Goal: Task Accomplishment & Management: Use online tool/utility

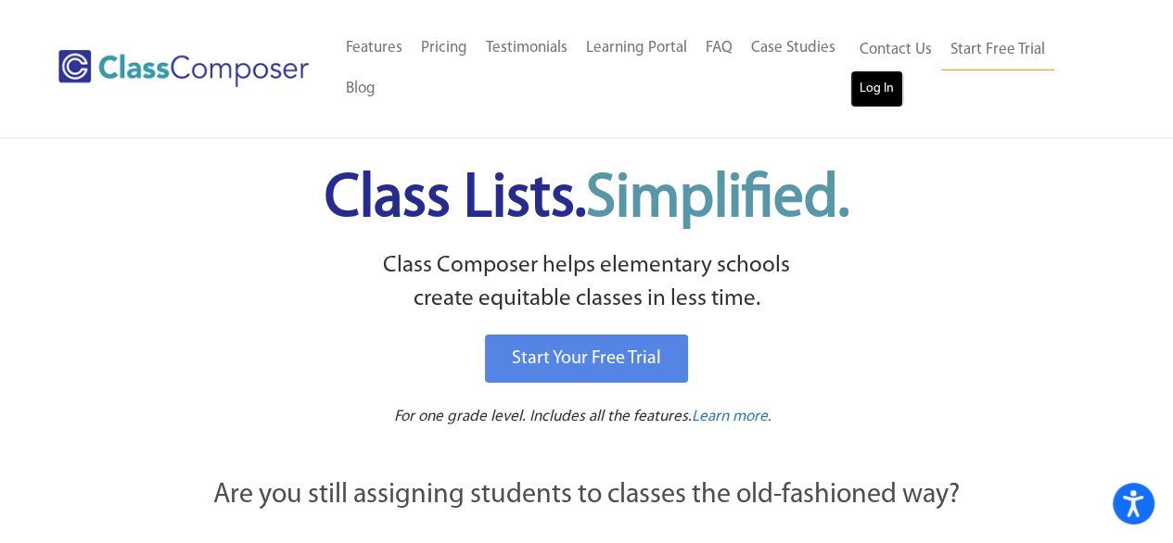
click at [880, 98] on link "Log In" at bounding box center [876, 88] width 53 height 37
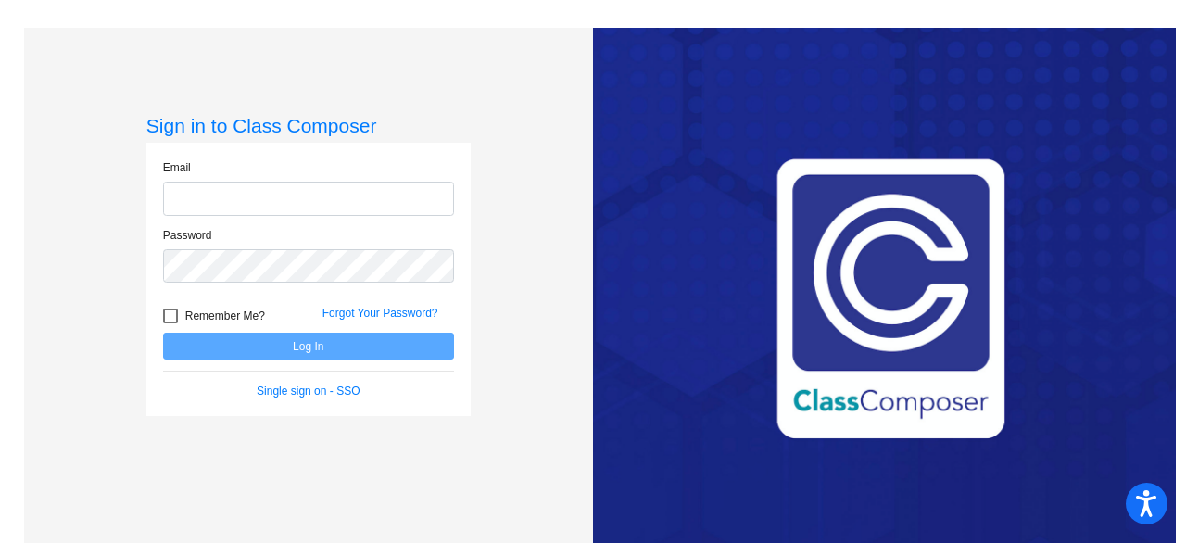
type input "tschreckengost@hanfordesd.org"
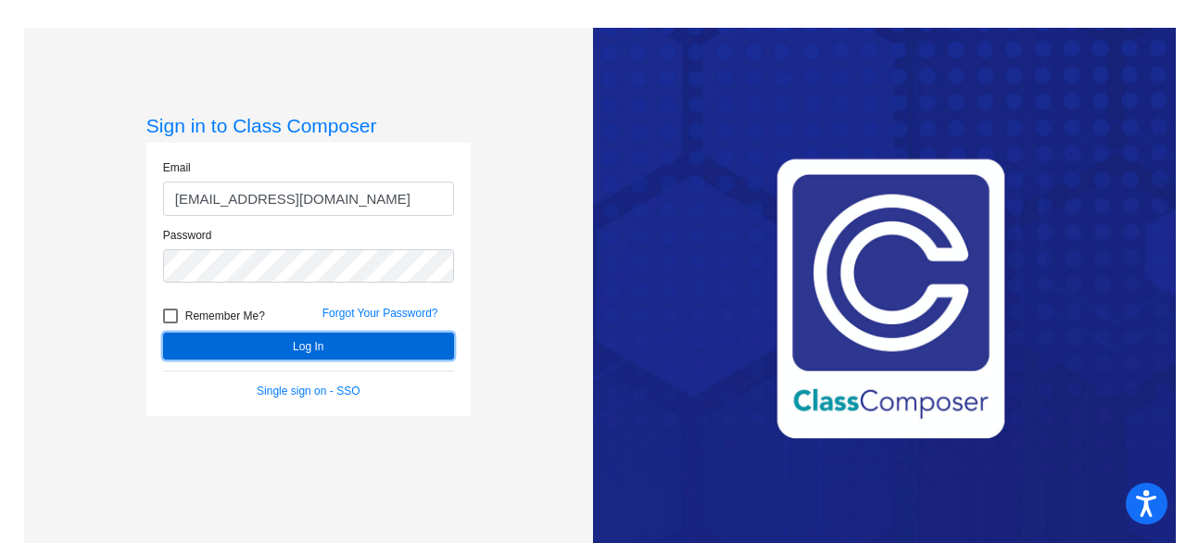
click at [311, 346] on button "Log In" at bounding box center [308, 346] width 291 height 27
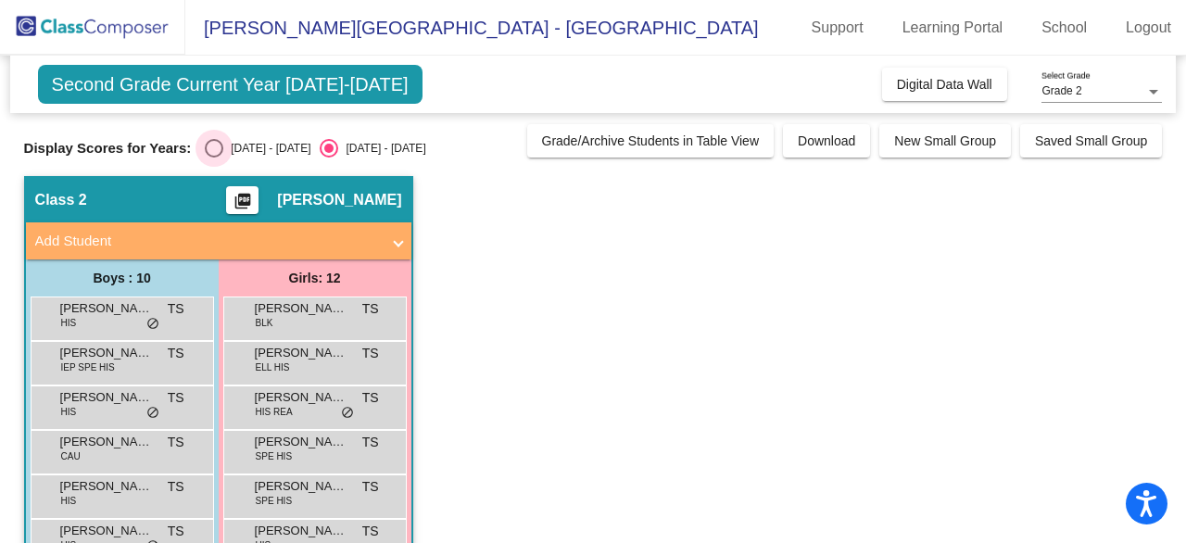
click at [208, 146] on div "Select an option" at bounding box center [214, 148] width 19 height 19
click at [213, 158] on input "2024 - 2025" at bounding box center [213, 158] width 1 height 1
radio input "true"
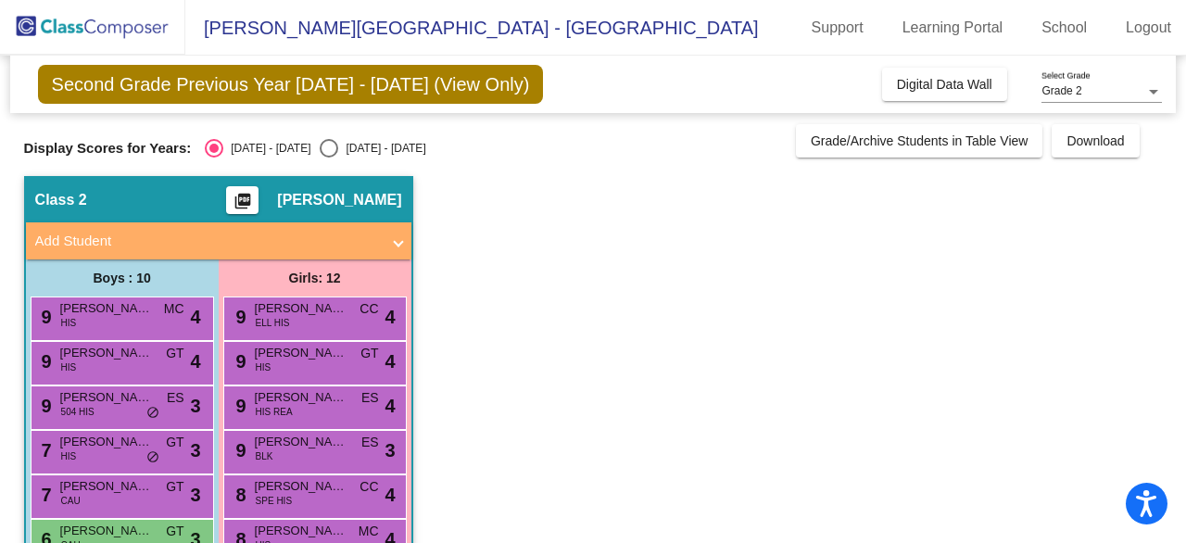
scroll to position [93, 0]
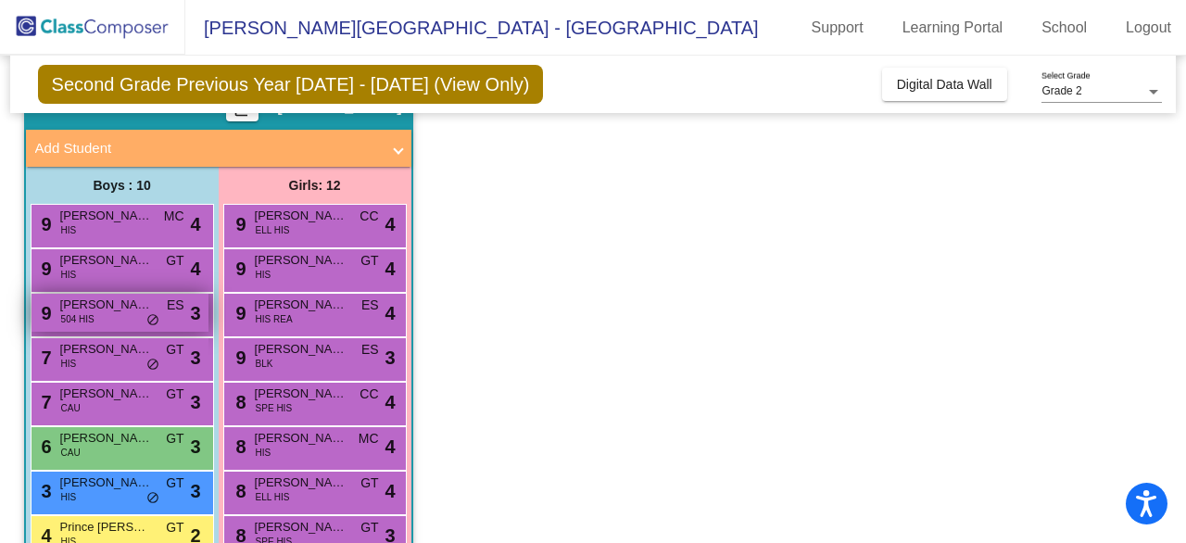
click at [95, 319] on div "9 Niko Saldana 504 HIS ES lock do_not_disturb_alt 3" at bounding box center [120, 313] width 177 height 38
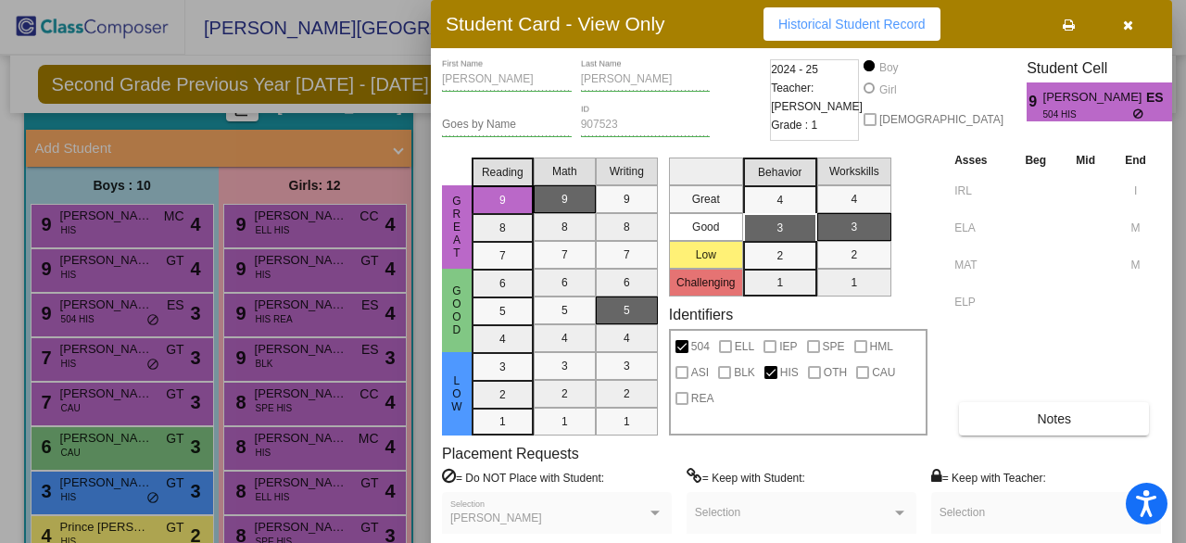
click at [104, 267] on div at bounding box center [593, 271] width 1186 height 543
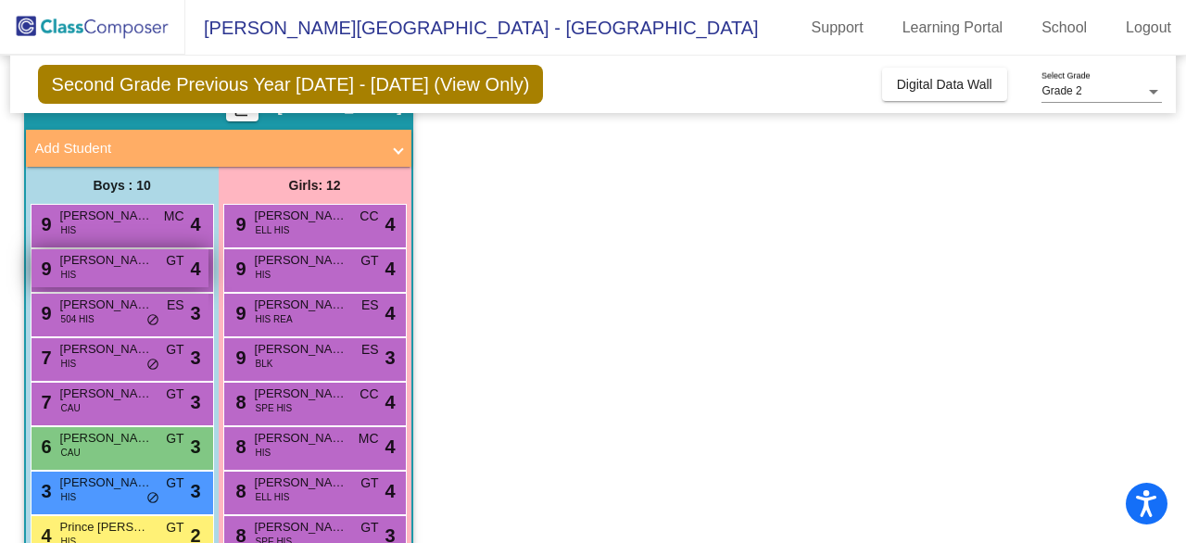
click at [104, 267] on span "Santiago Barranca" at bounding box center [106, 260] width 93 height 19
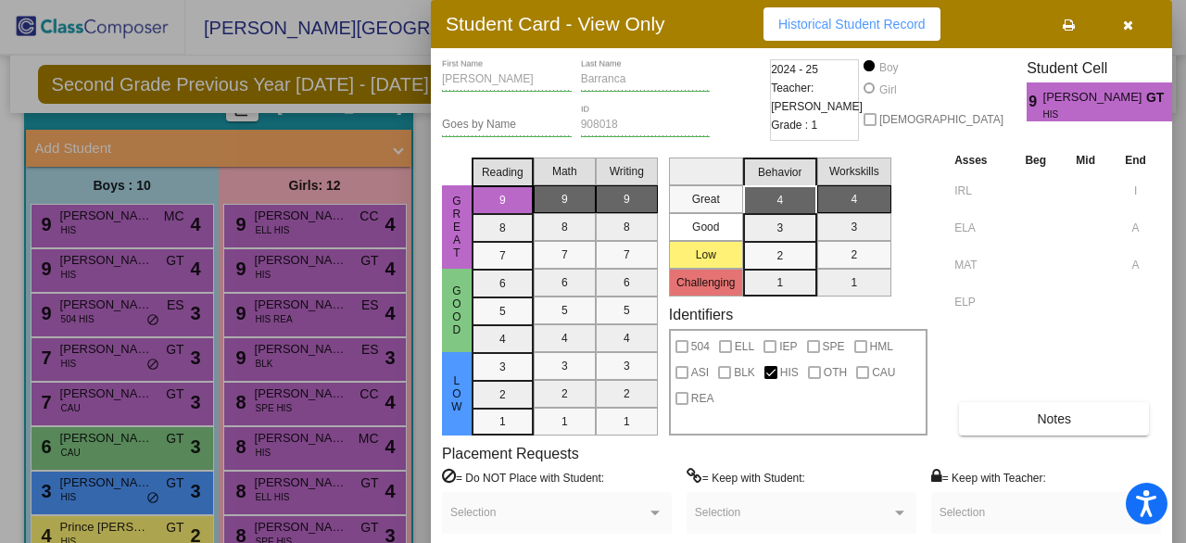
click at [121, 228] on div at bounding box center [593, 271] width 1186 height 543
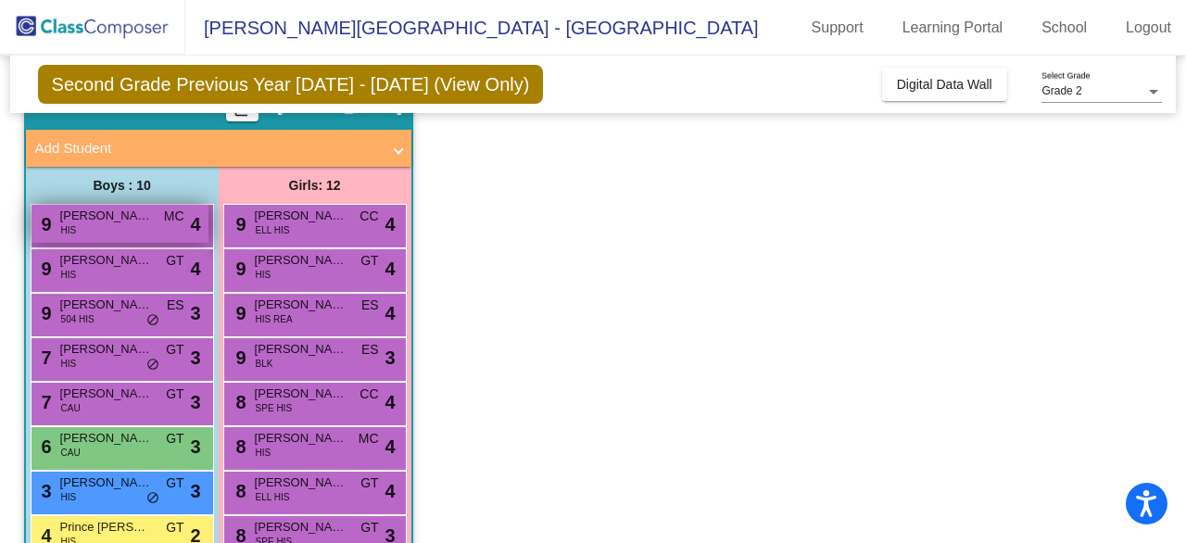
click at [83, 239] on div "9 Jasper Martinez HIS MC lock do_not_disturb_alt 4" at bounding box center [120, 224] width 177 height 38
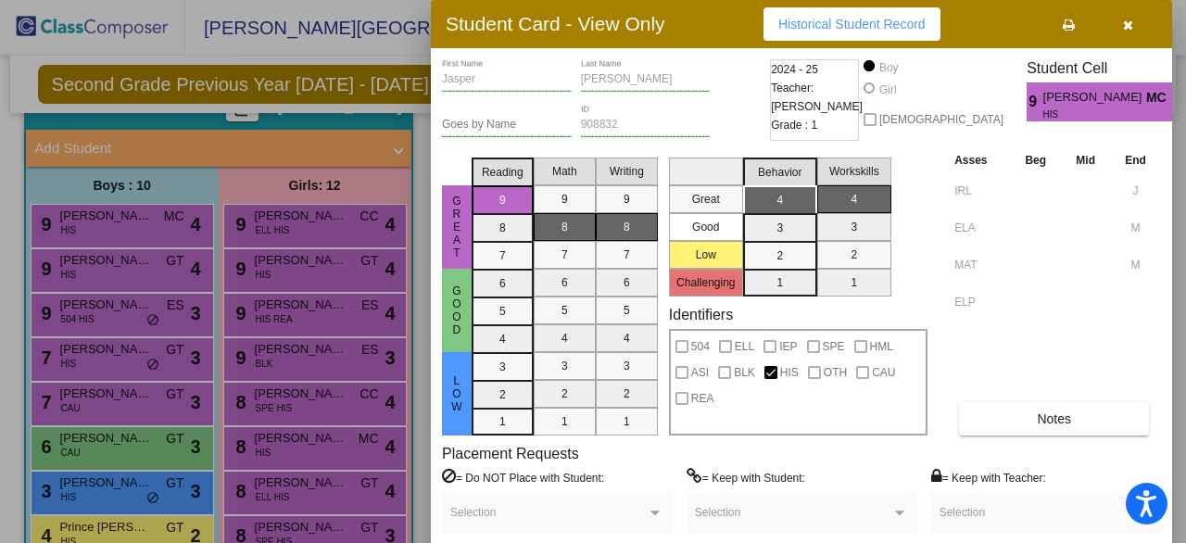
click at [110, 316] on div at bounding box center [593, 271] width 1186 height 543
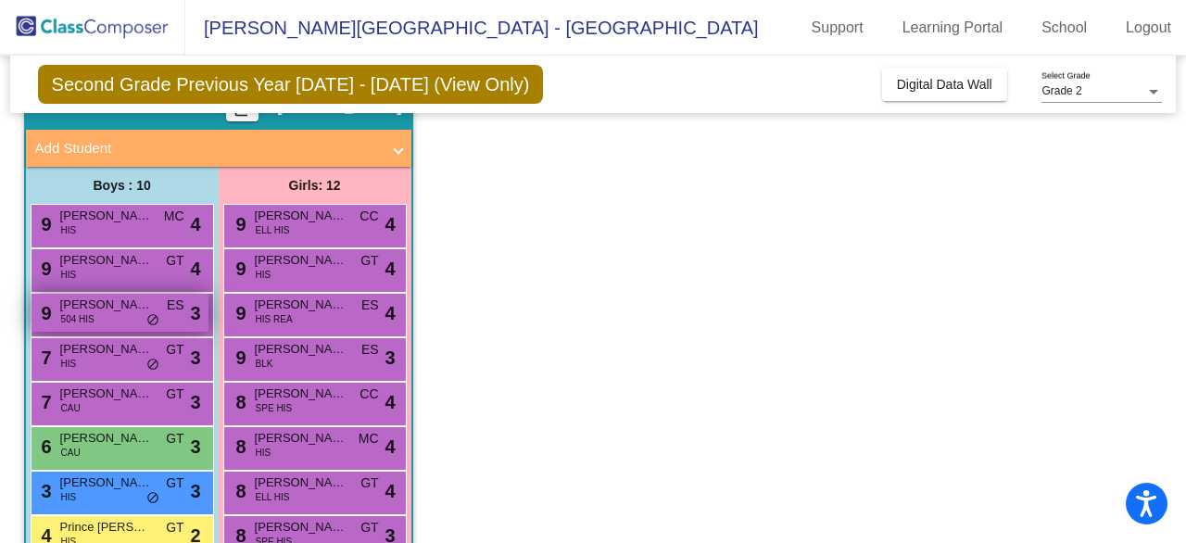
click at [110, 316] on div "9 Niko Saldana 504 HIS ES lock do_not_disturb_alt 3" at bounding box center [120, 313] width 177 height 38
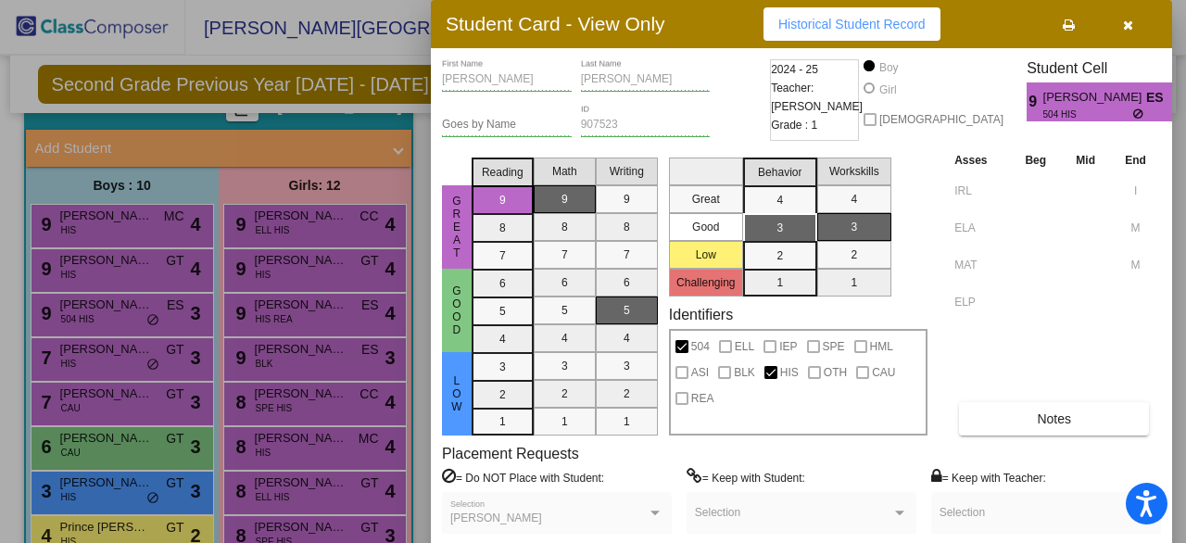
click at [95, 357] on div at bounding box center [593, 271] width 1186 height 543
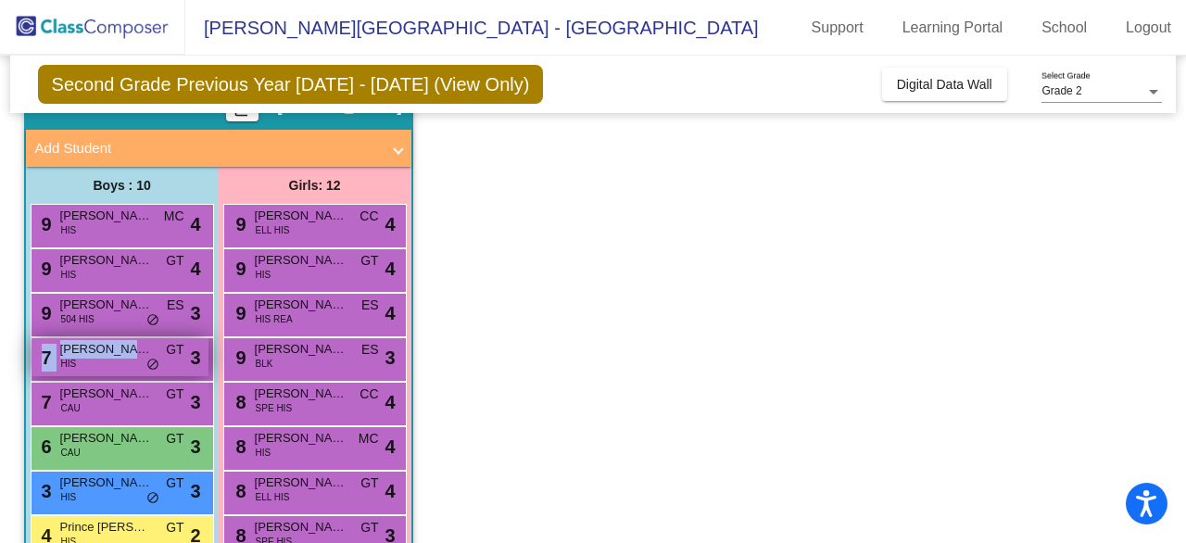
click at [95, 357] on div "7 Andy Lepez HIS GT lock do_not_disturb_alt 3" at bounding box center [120, 357] width 177 height 38
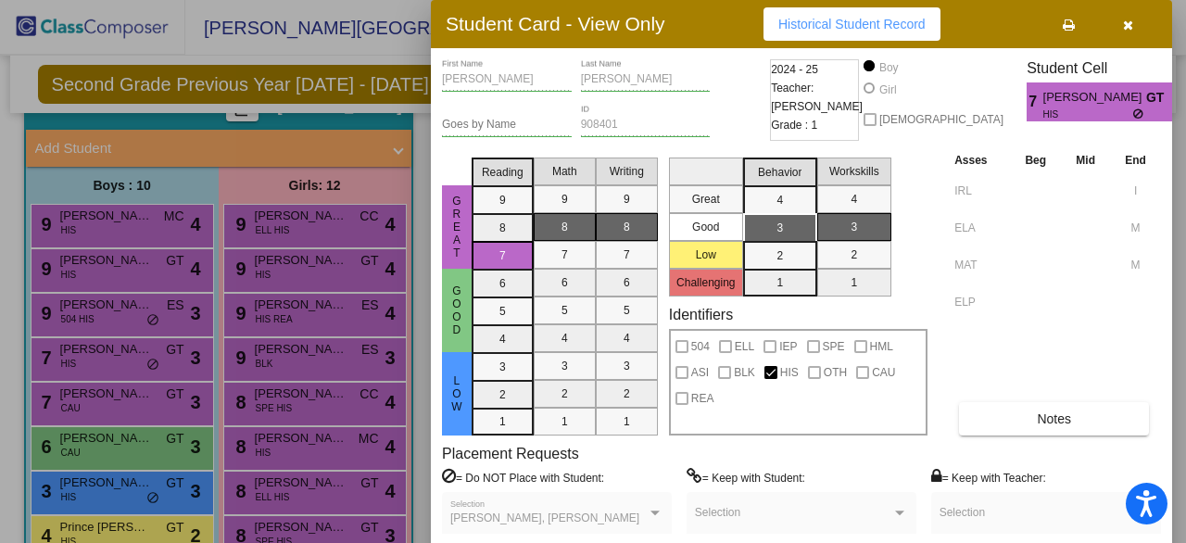
click at [104, 392] on div at bounding box center [593, 271] width 1186 height 543
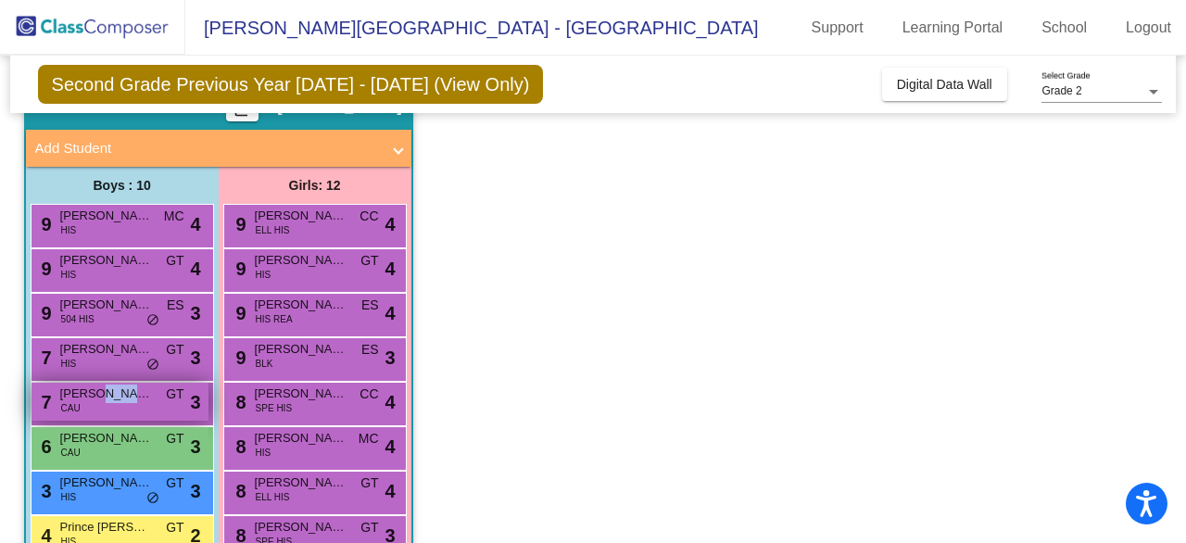
click at [104, 392] on span "Jacob Morgan" at bounding box center [106, 394] width 93 height 19
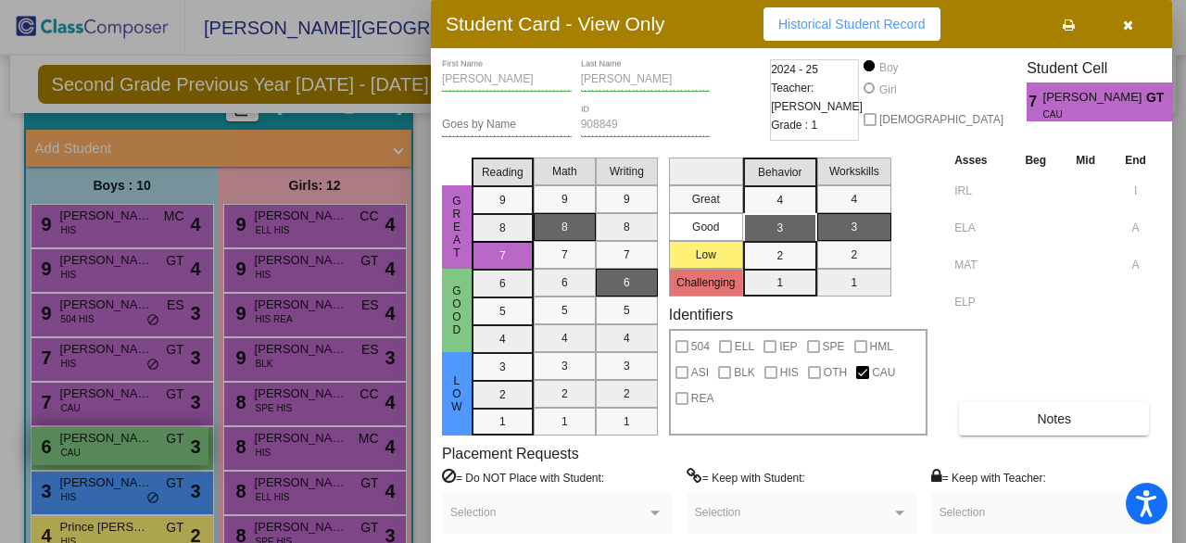
click at [106, 442] on div at bounding box center [593, 271] width 1186 height 543
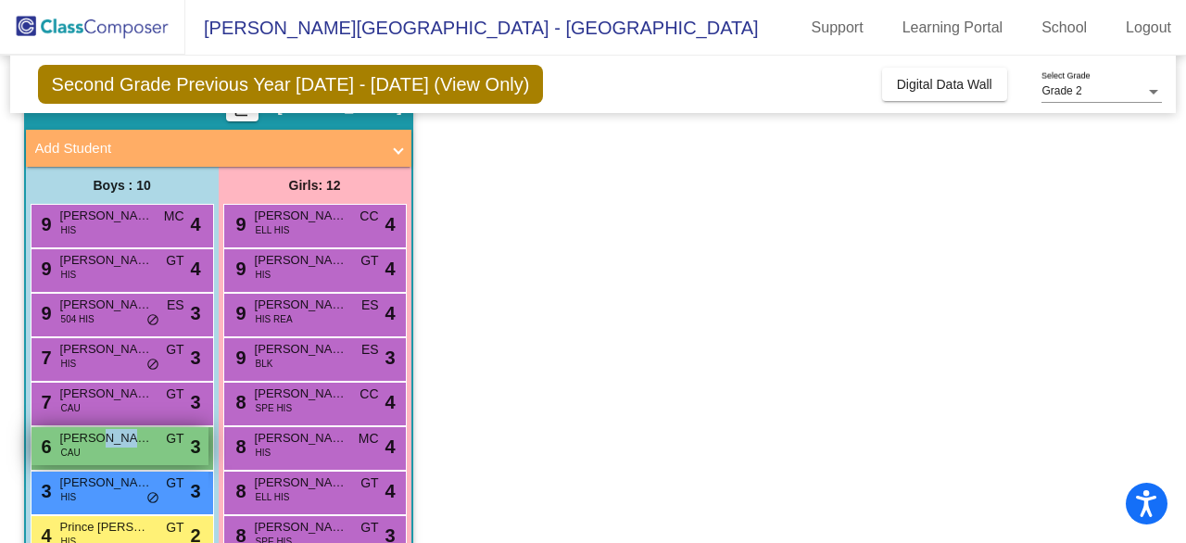
click at [106, 442] on span "Kaden Niess" at bounding box center [106, 438] width 93 height 19
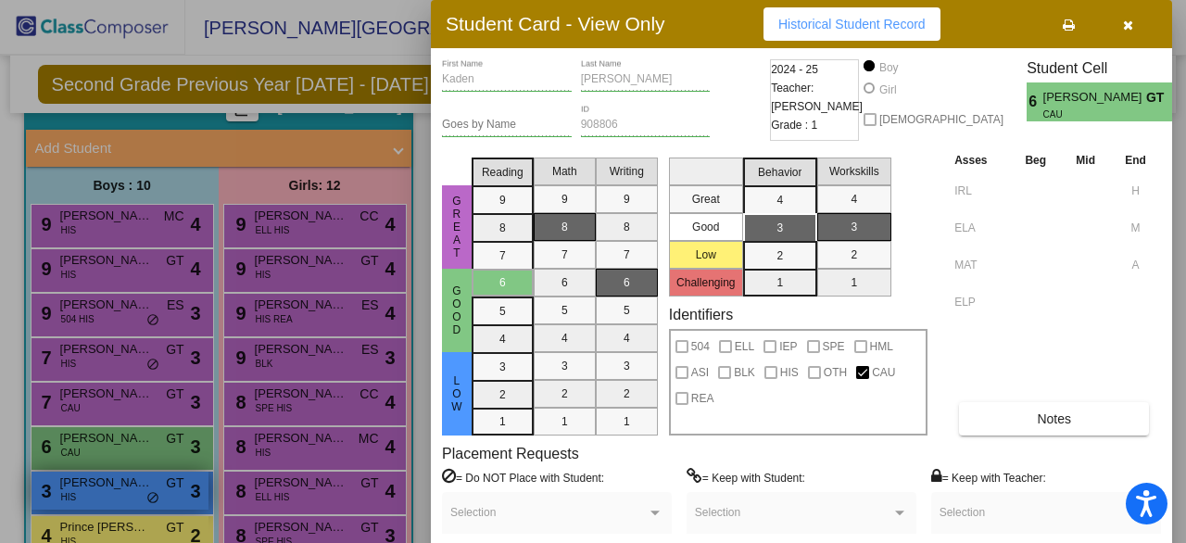
click at [102, 494] on div at bounding box center [593, 271] width 1186 height 543
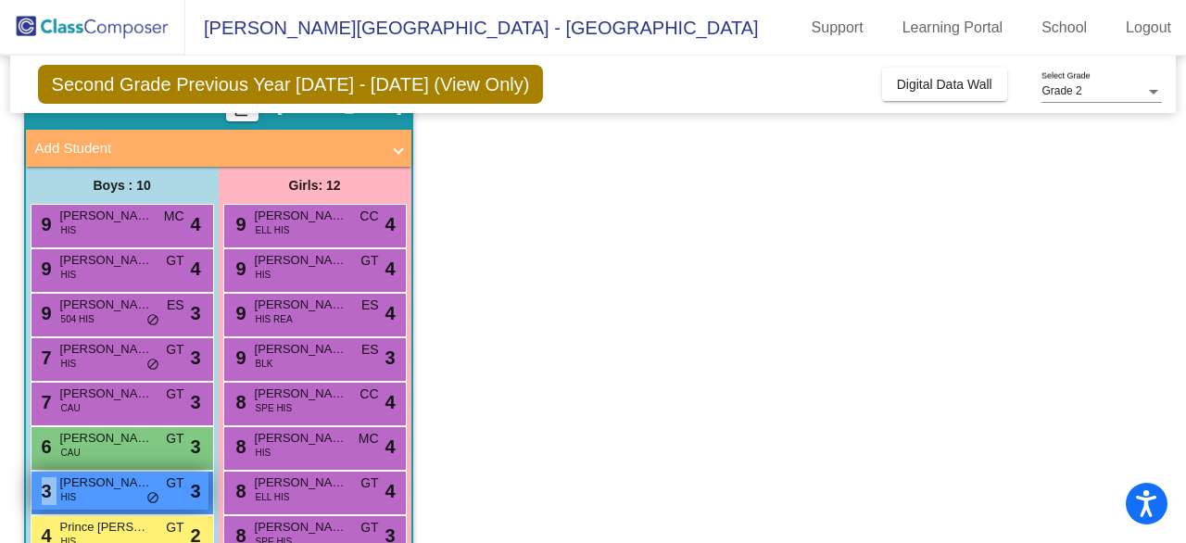
click at [102, 494] on div "3 Jorge Estrada HIS GT lock do_not_disturb_alt 3" at bounding box center [120, 491] width 177 height 38
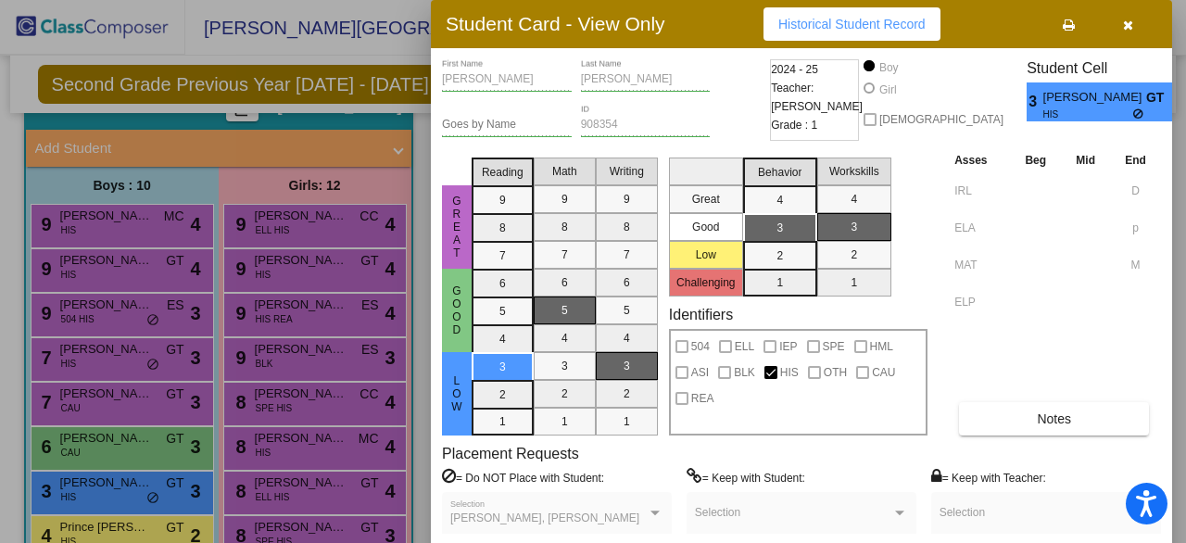
click at [126, 528] on div at bounding box center [593, 271] width 1186 height 543
click at [126, 528] on div "4 Prince Atijera HIS GT lock do_not_disturb_alt 2" at bounding box center [120, 535] width 177 height 38
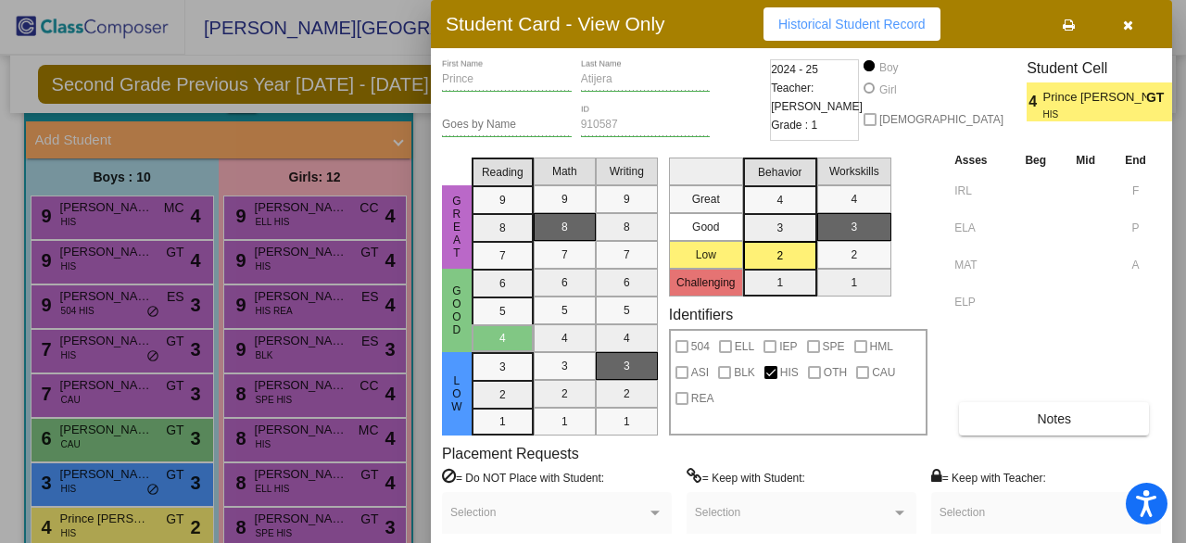
click at [524, 494] on div "Selection" at bounding box center [557, 513] width 230 height 42
click at [857, 20] on span "Historical Student Record" at bounding box center [852, 24] width 147 height 15
click at [161, 514] on div at bounding box center [593, 271] width 1186 height 543
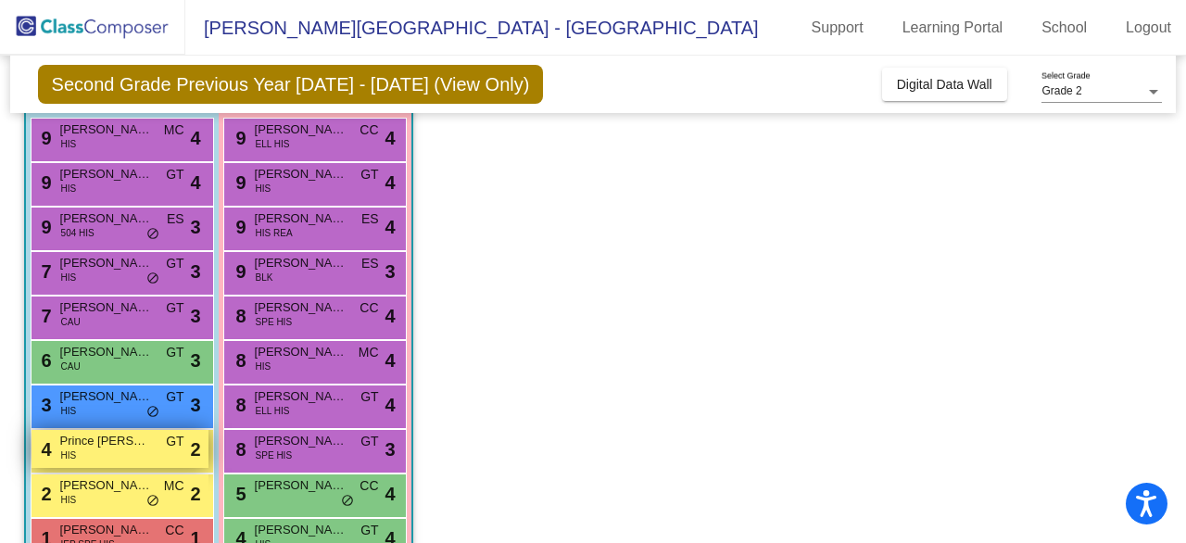
scroll to position [286, 0]
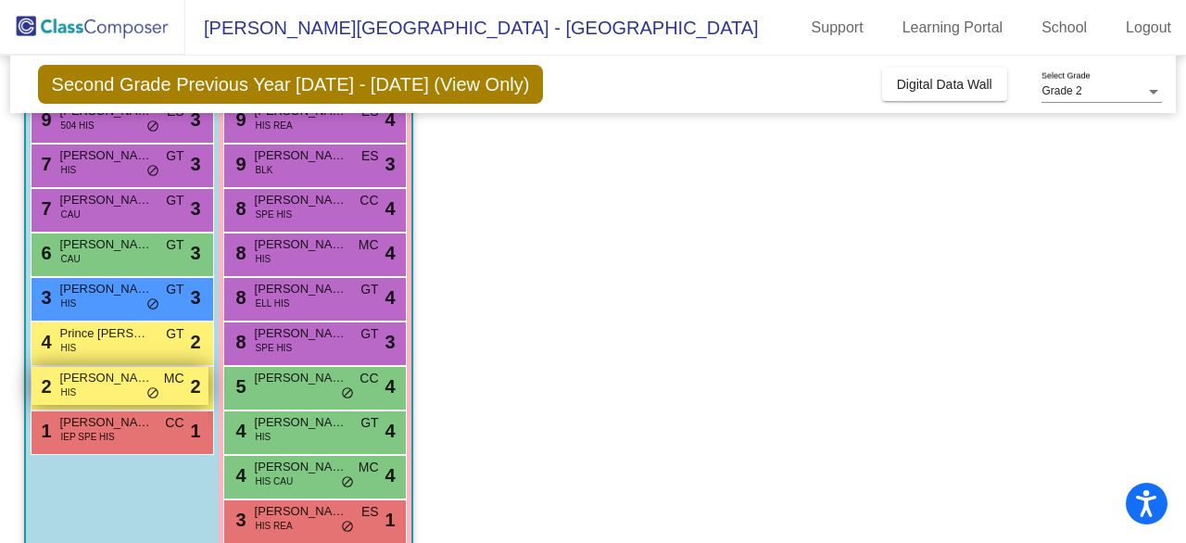
click at [125, 383] on span "Gianni Flores" at bounding box center [106, 378] width 93 height 19
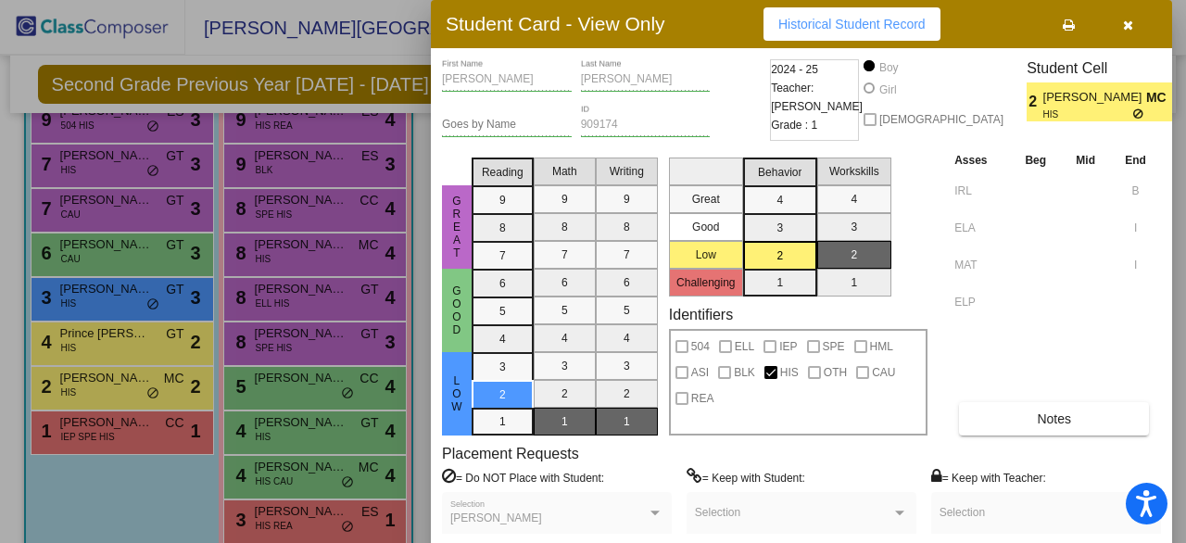
click at [122, 432] on div at bounding box center [593, 271] width 1186 height 543
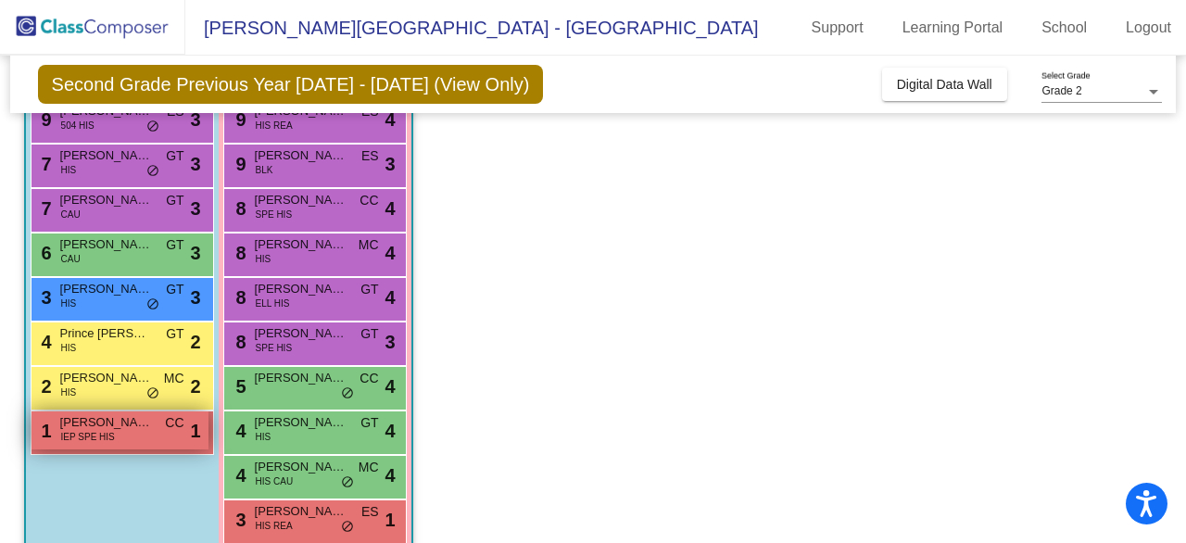
click at [122, 433] on div "1 Blaise Carroll IEP SPE HIS CC lock do_not_disturb_alt 1" at bounding box center [120, 431] width 177 height 38
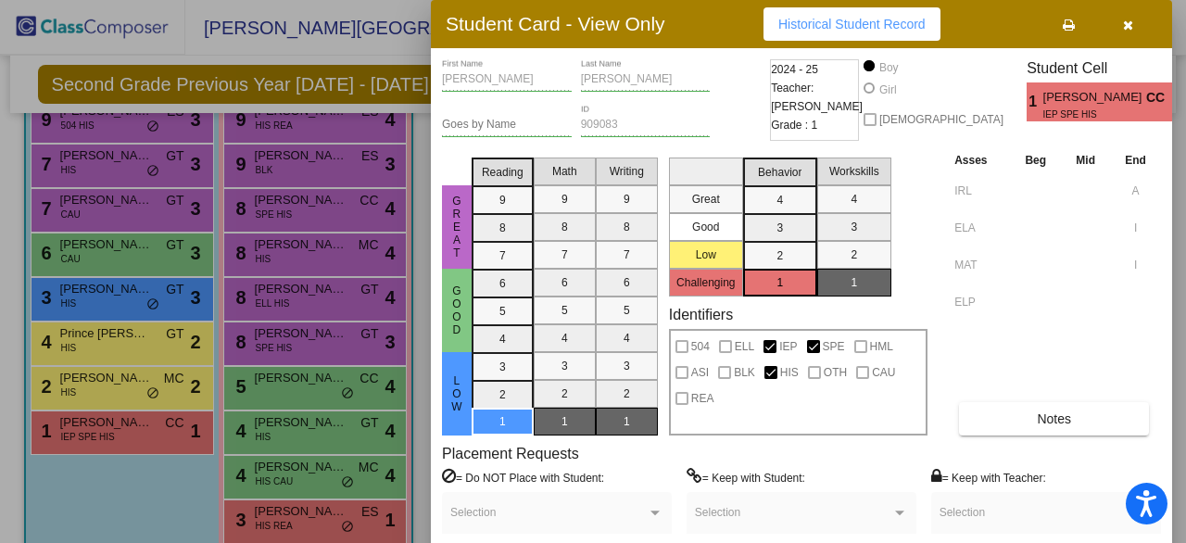
click at [113, 380] on div at bounding box center [593, 271] width 1186 height 543
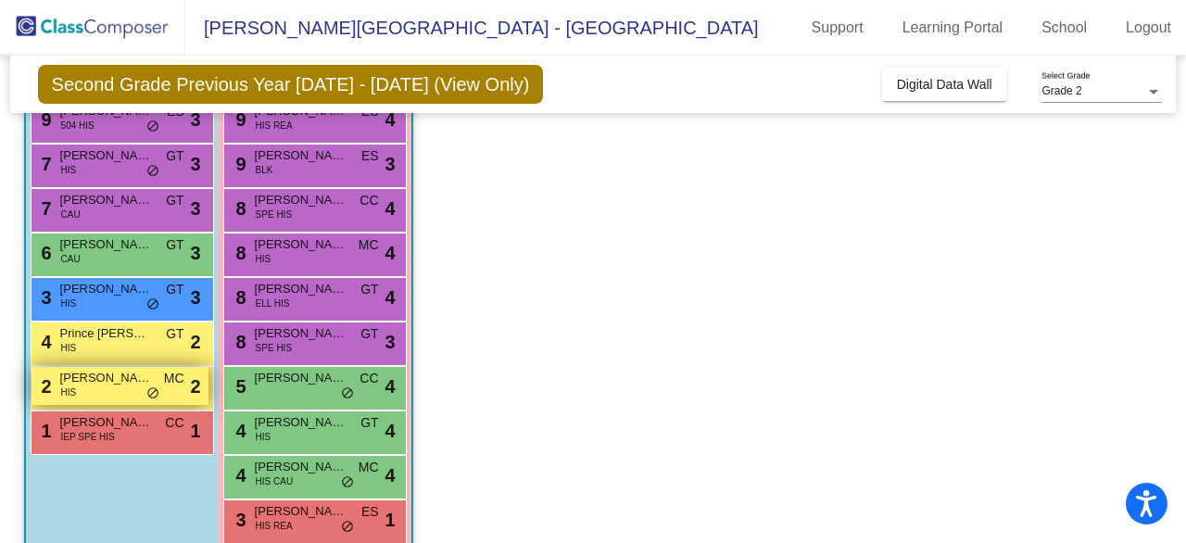
click at [113, 381] on span "Gianni Flores" at bounding box center [106, 378] width 93 height 19
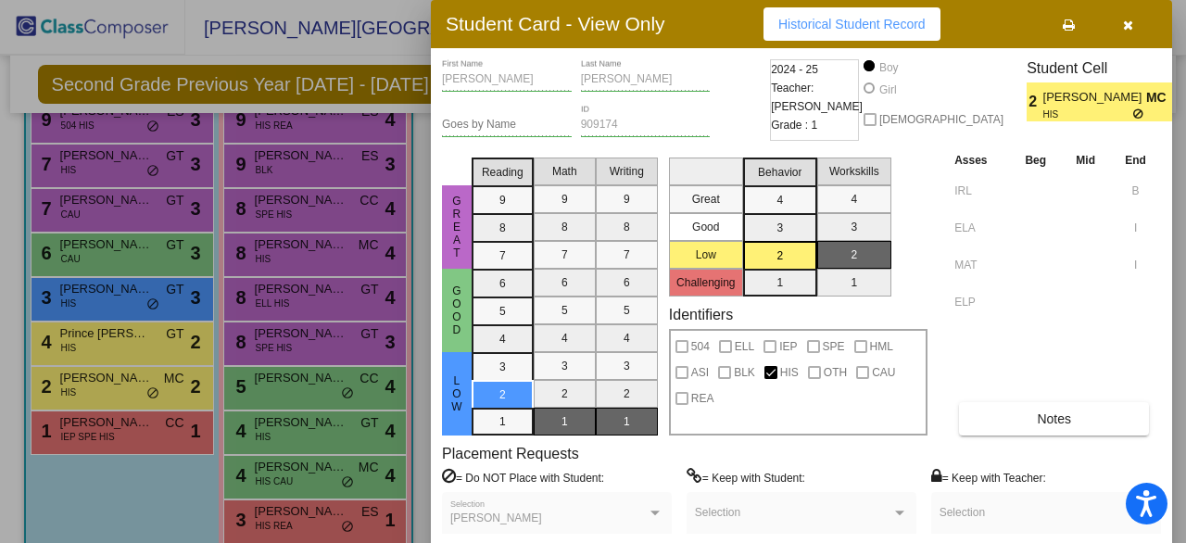
click at [113, 431] on div at bounding box center [593, 271] width 1186 height 543
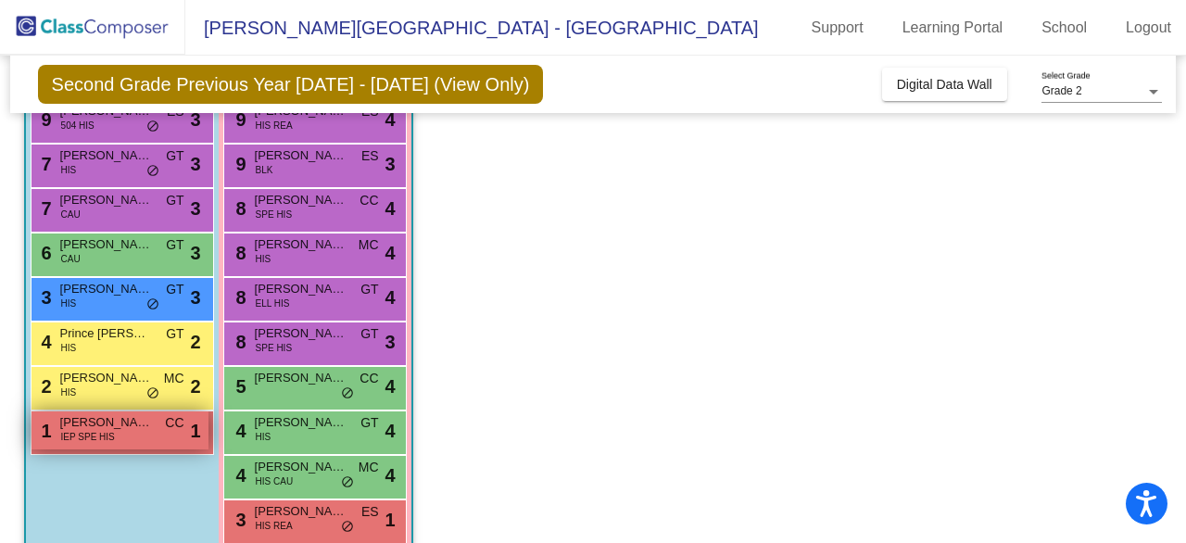
click at [113, 431] on span "IEP SPE HIS" at bounding box center [88, 437] width 54 height 14
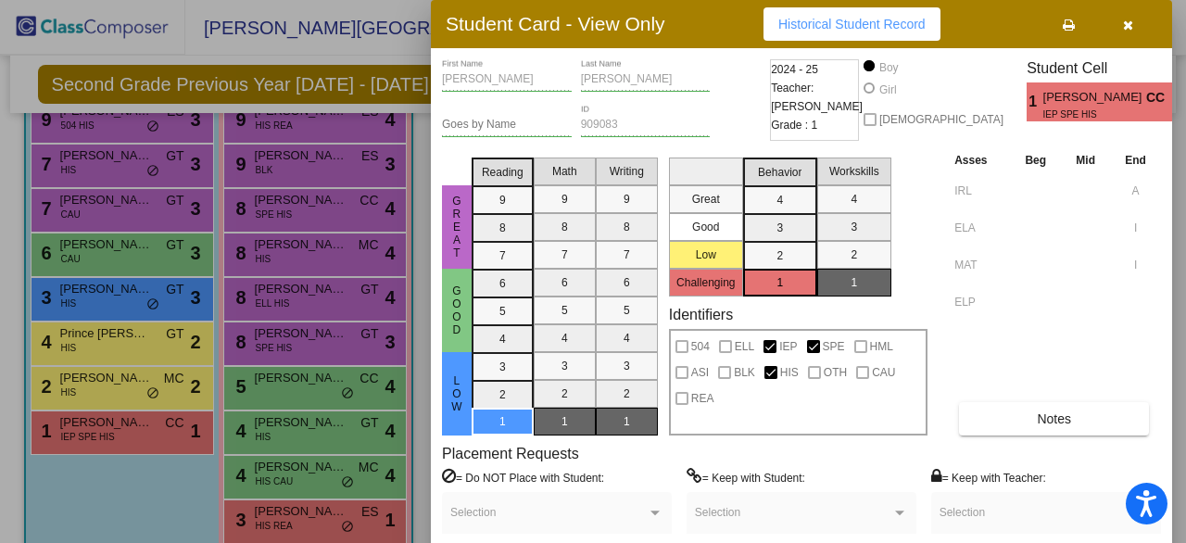
click at [100, 338] on div at bounding box center [593, 271] width 1186 height 543
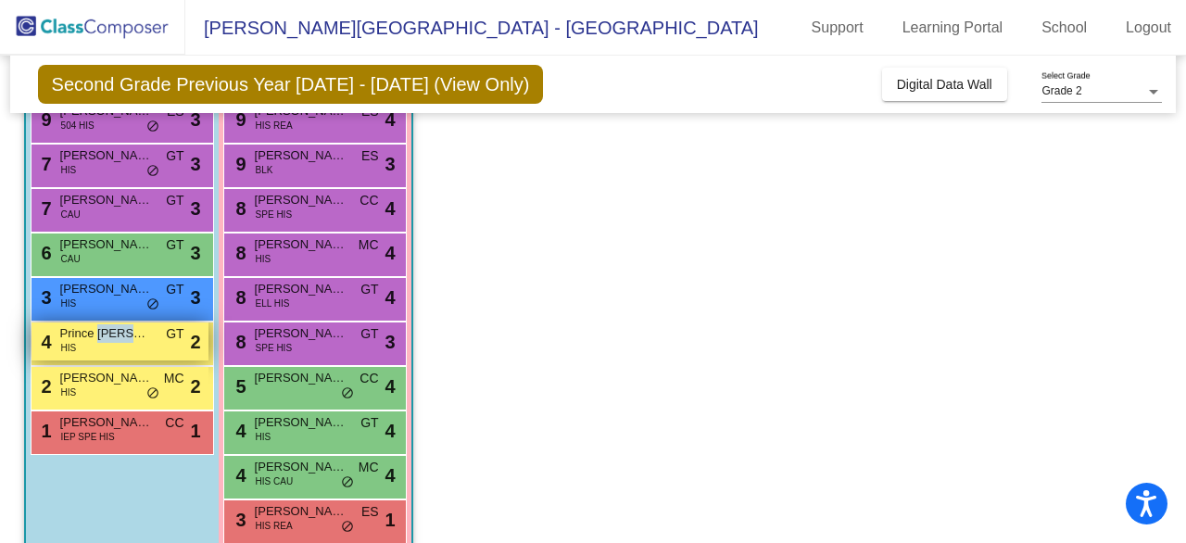
click at [100, 338] on span "Prince Atijera" at bounding box center [106, 333] width 93 height 19
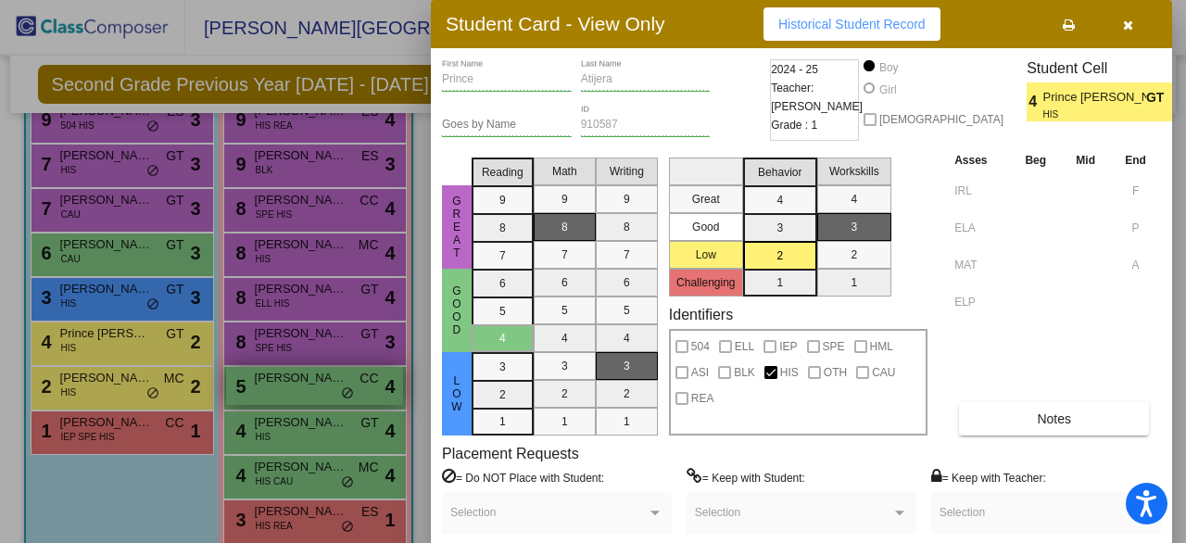
click at [297, 401] on div at bounding box center [593, 271] width 1186 height 543
click at [297, 401] on div "5 Evelyn Medina CC lock do_not_disturb_alt 4" at bounding box center [314, 386] width 177 height 38
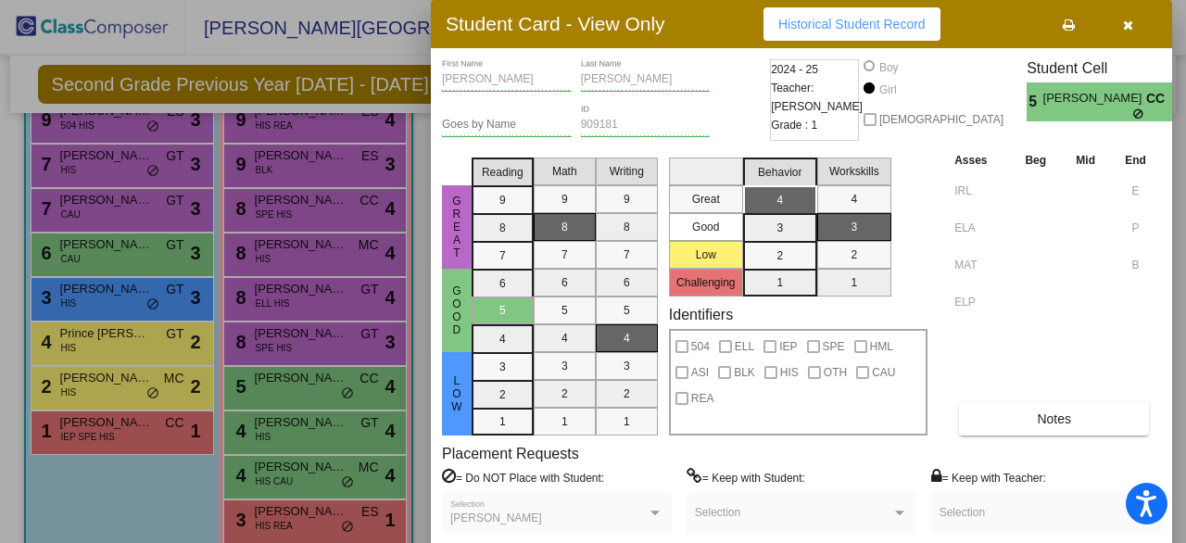
click at [304, 426] on div at bounding box center [593, 271] width 1186 height 543
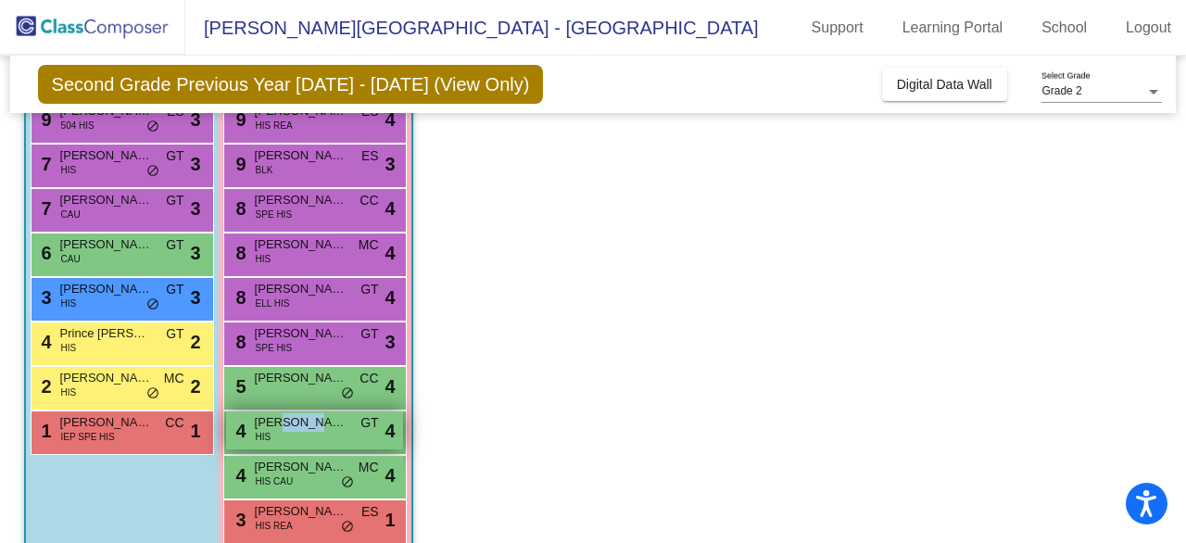
click at [304, 426] on span "Mia Munoz" at bounding box center [301, 422] width 93 height 19
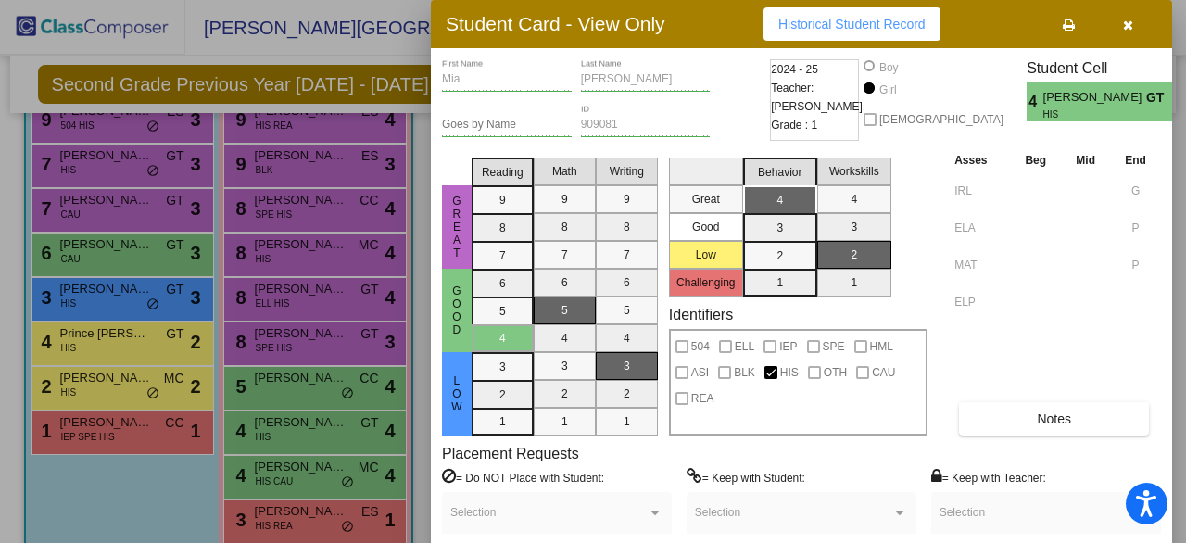
click at [280, 479] on div at bounding box center [593, 271] width 1186 height 543
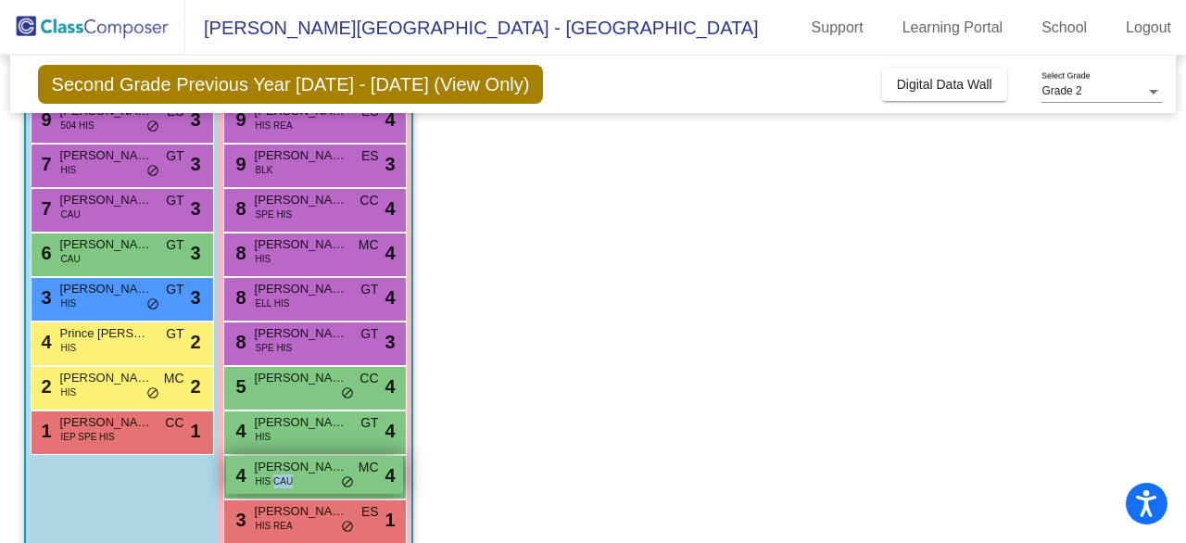
click at [279, 484] on span "HIS CAU" at bounding box center [275, 482] width 38 height 14
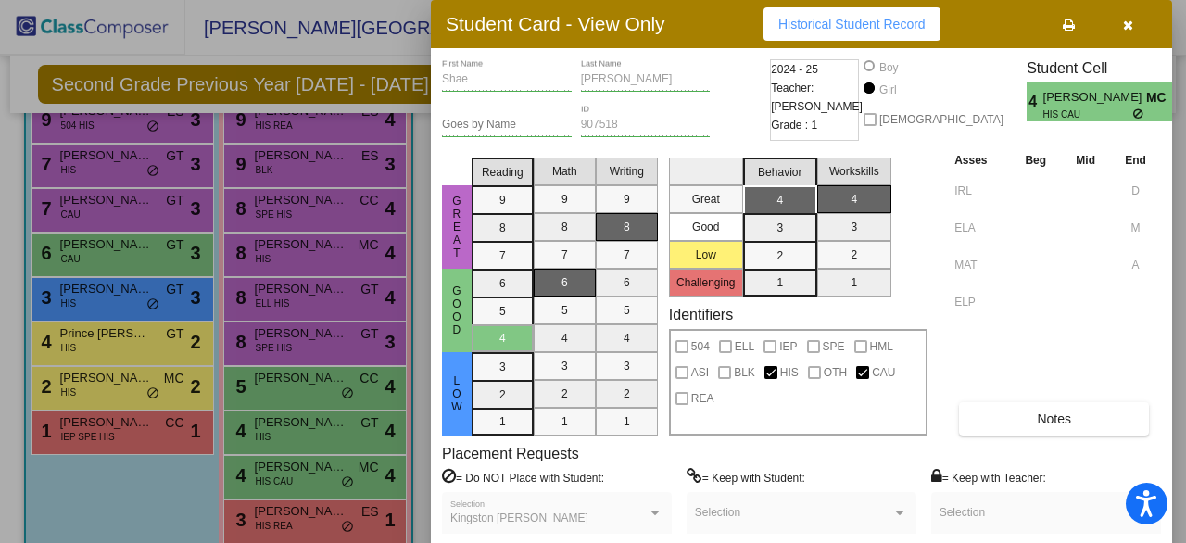
click at [286, 519] on div at bounding box center [593, 271] width 1186 height 543
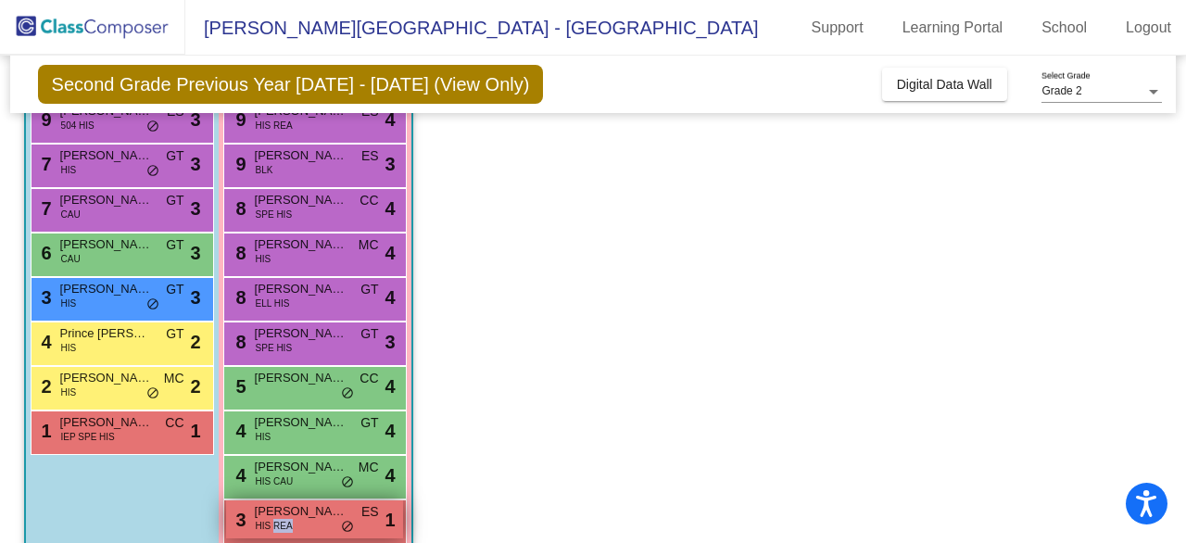
click at [286, 519] on span "HIS REA" at bounding box center [274, 526] width 37 height 14
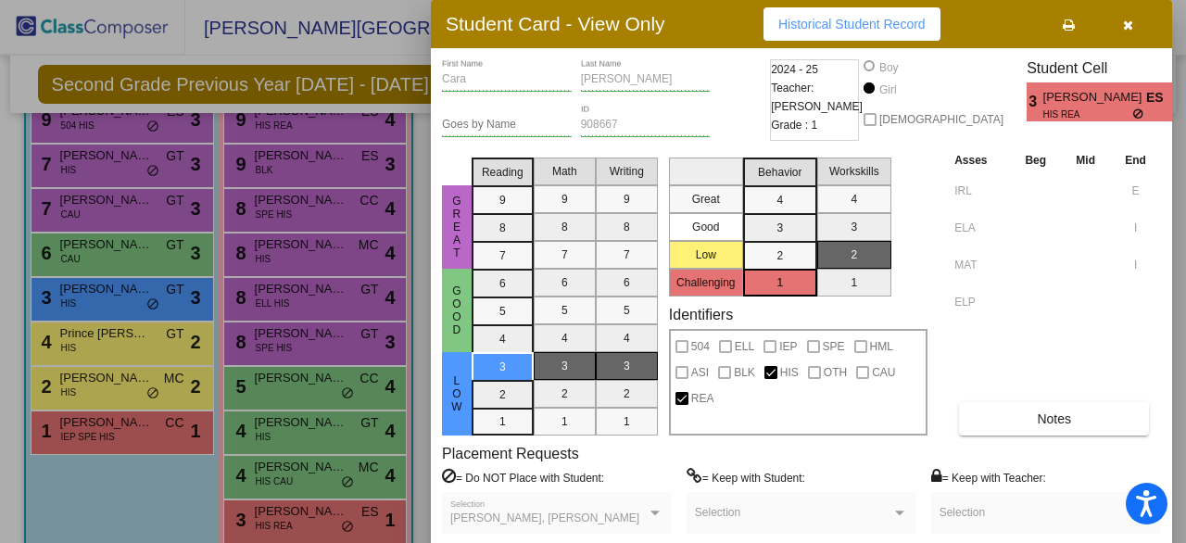
click at [290, 349] on div at bounding box center [593, 271] width 1186 height 543
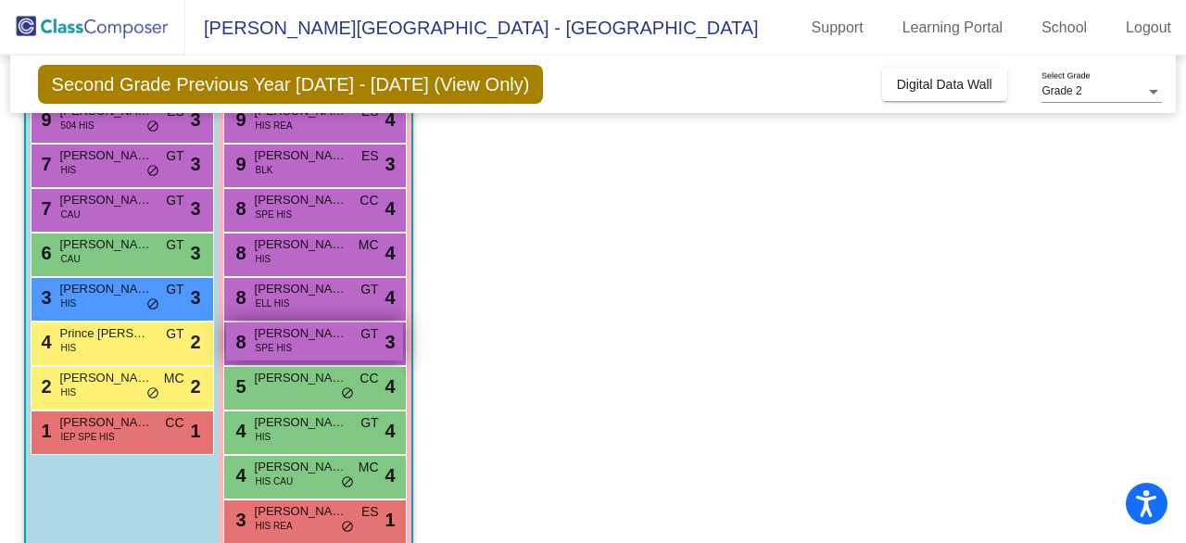
click at [290, 349] on span "SPE HIS" at bounding box center [274, 348] width 36 height 14
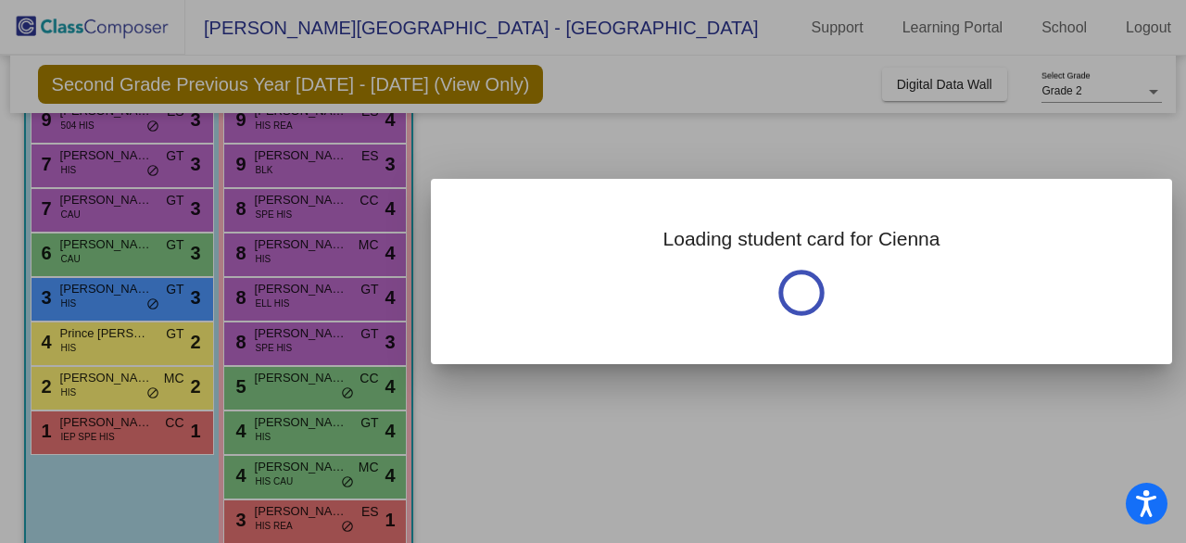
click at [289, 343] on div at bounding box center [593, 271] width 1186 height 543
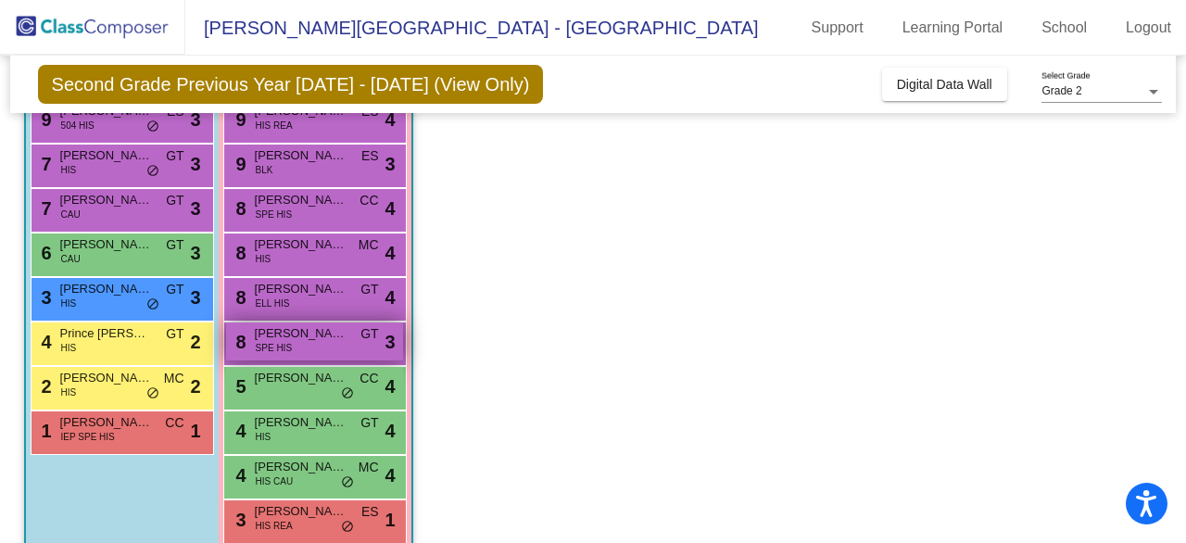
click at [285, 343] on span "SPE HIS" at bounding box center [274, 348] width 36 height 14
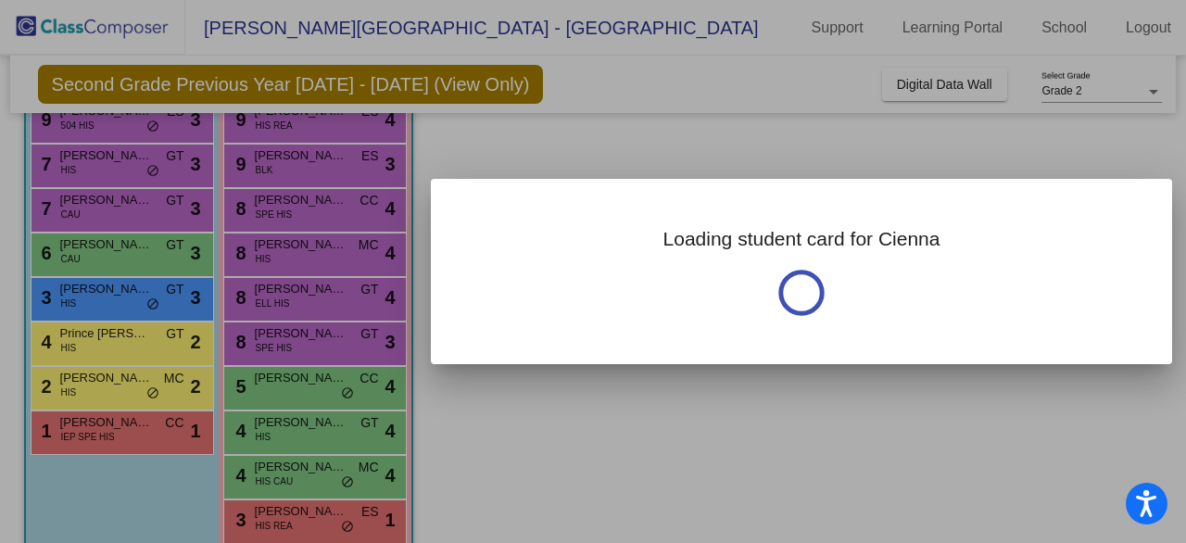
click at [284, 343] on div at bounding box center [593, 271] width 1186 height 543
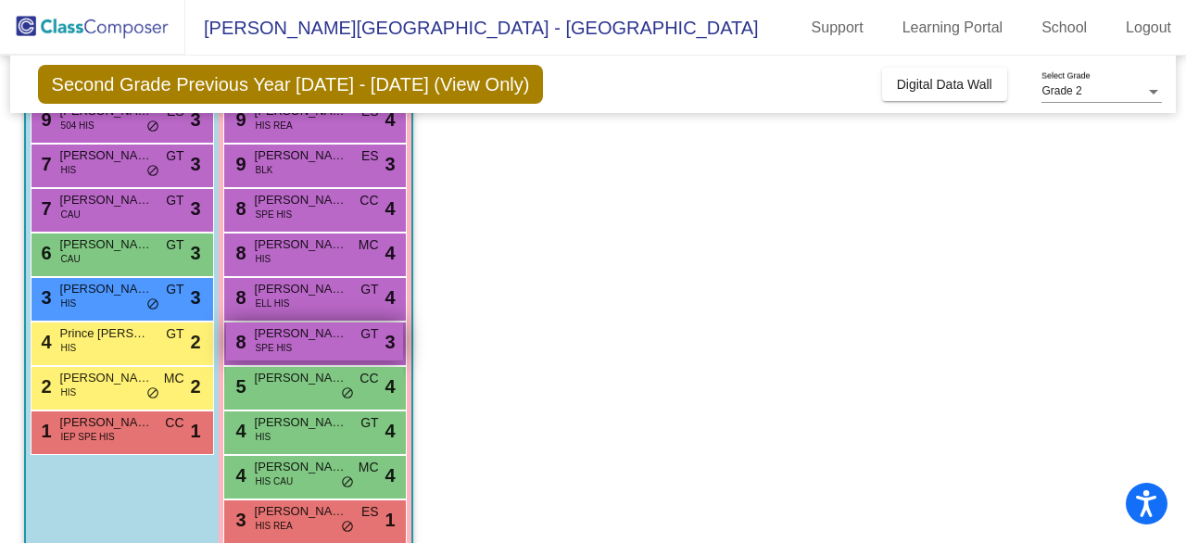
click at [284, 343] on span "SPE HIS" at bounding box center [274, 348] width 36 height 14
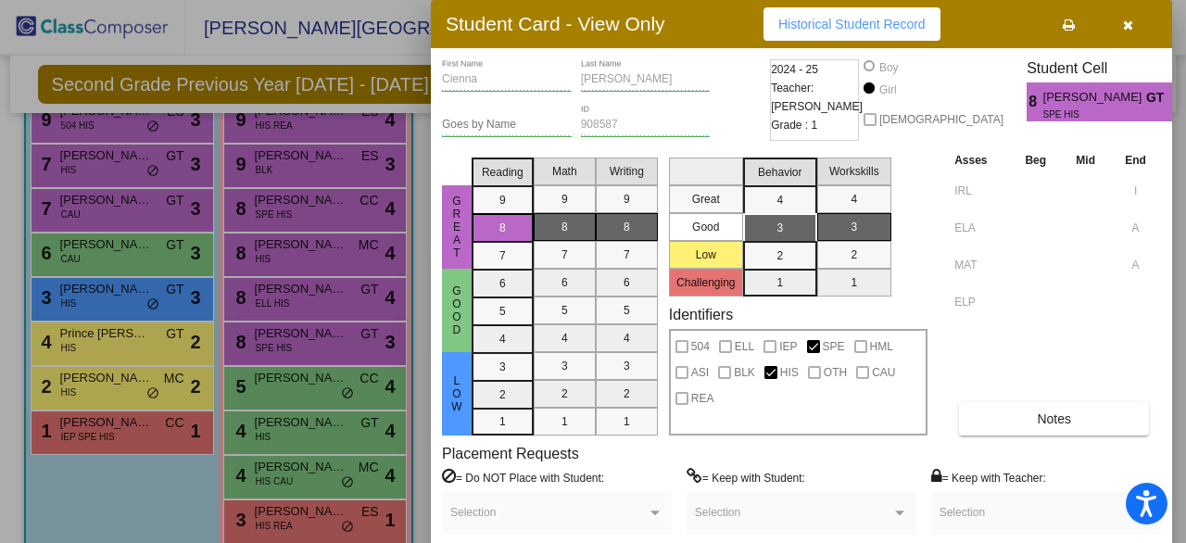
click at [240, 294] on div at bounding box center [593, 271] width 1186 height 543
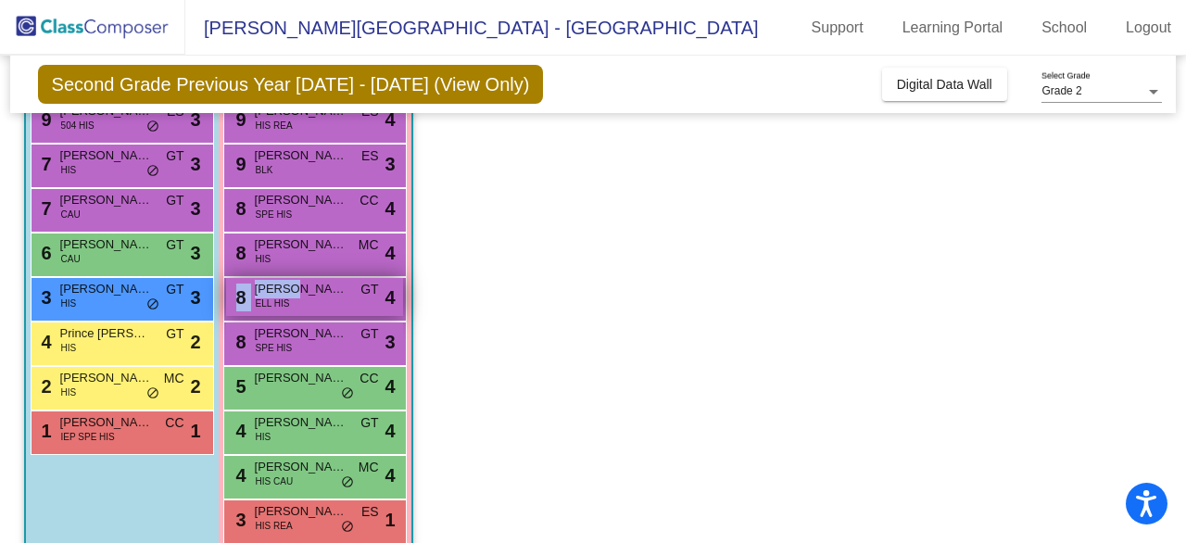
click at [240, 294] on span "8" at bounding box center [239, 297] width 15 height 20
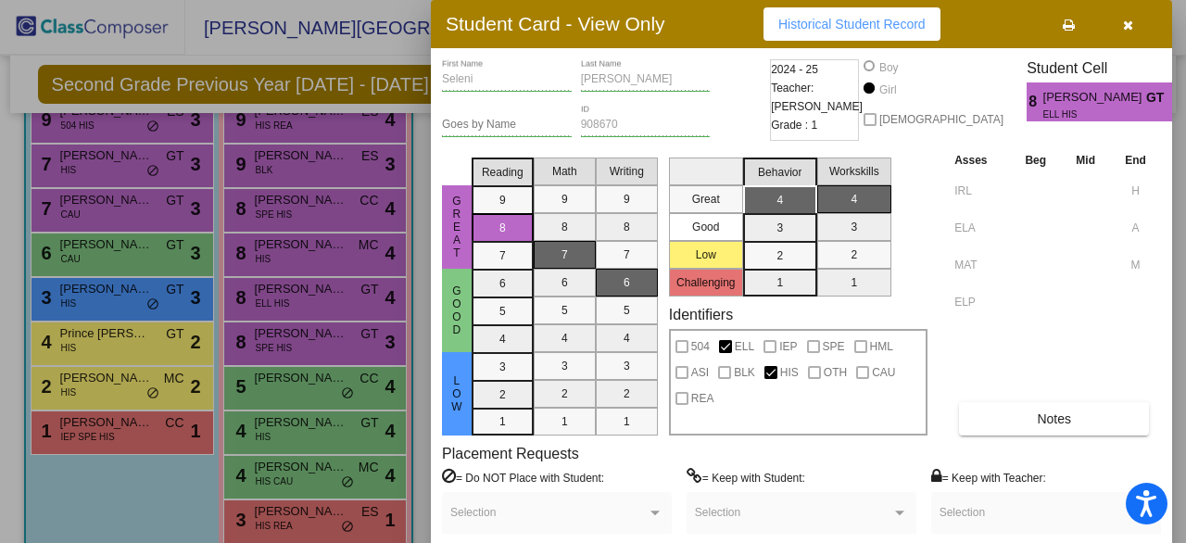
click at [282, 260] on div at bounding box center [593, 271] width 1186 height 543
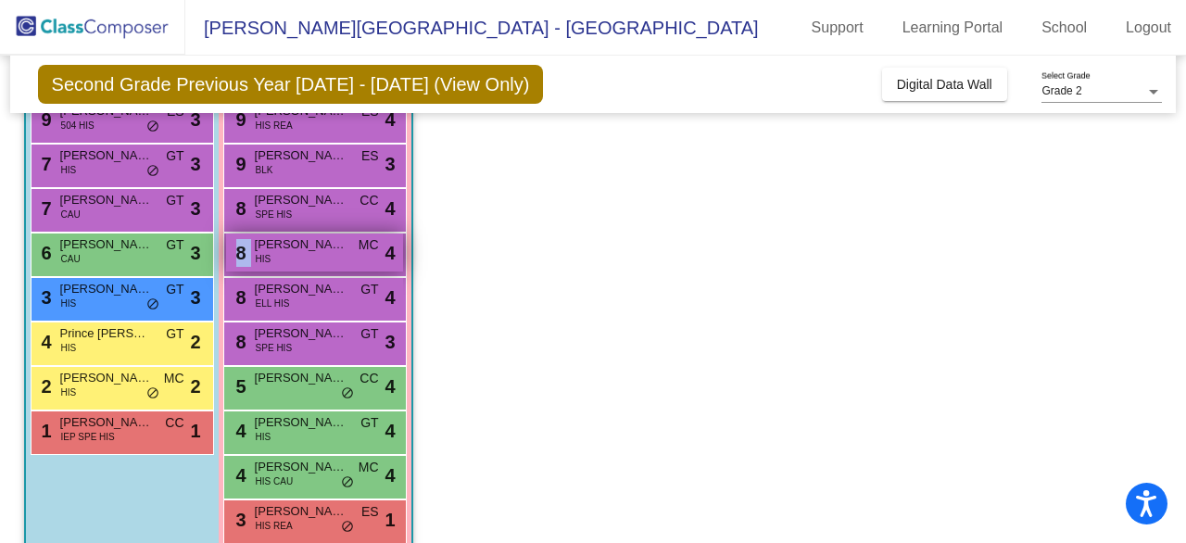
click at [282, 260] on div "8 Emma Vega HIS MC lock do_not_disturb_alt 4" at bounding box center [314, 253] width 177 height 38
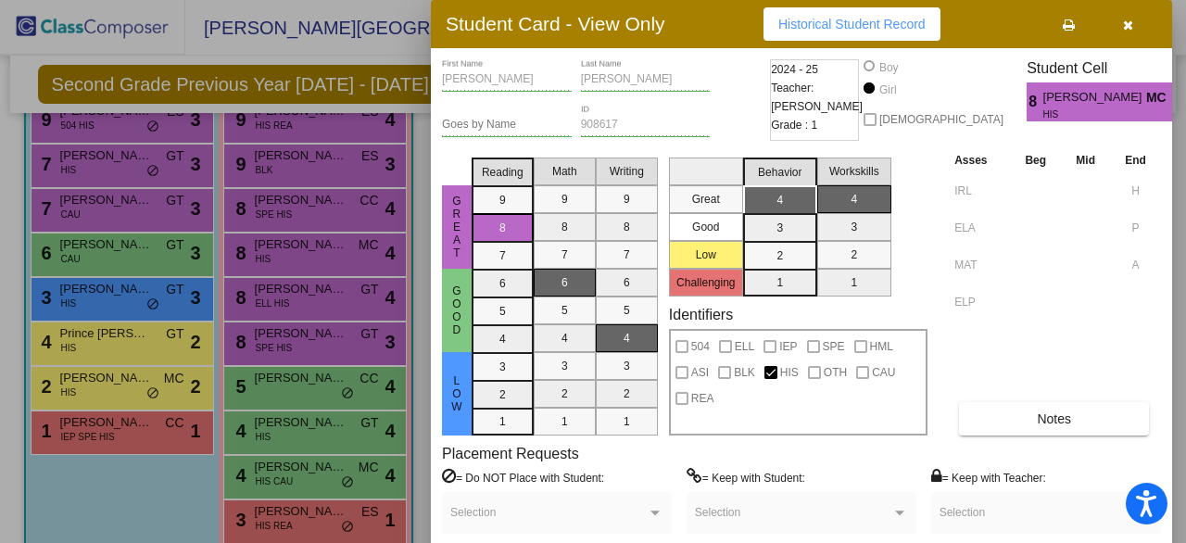
click at [329, 218] on div at bounding box center [593, 271] width 1186 height 543
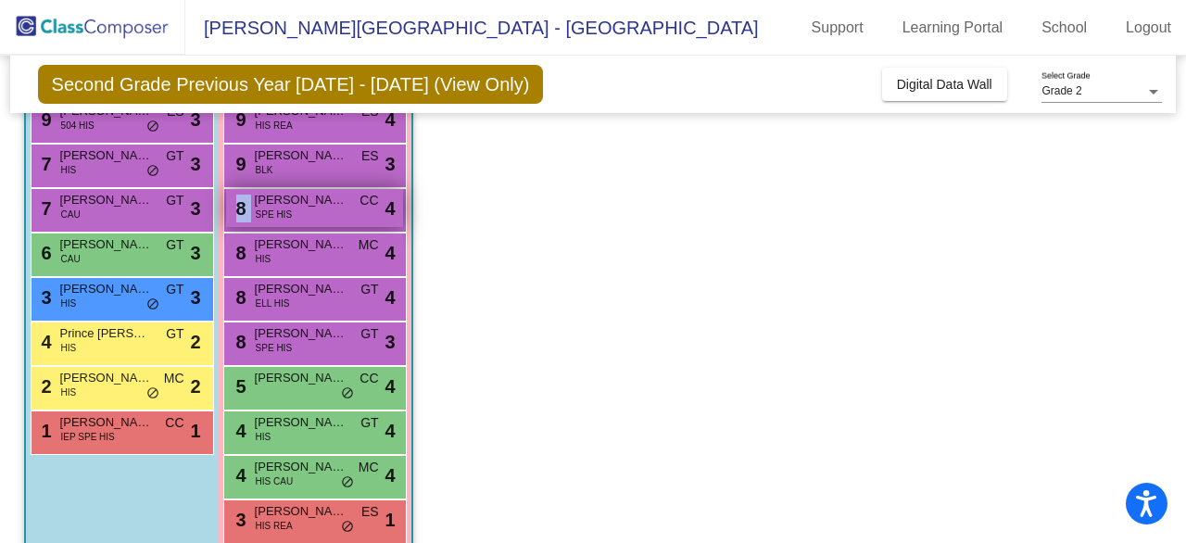
click at [329, 218] on div "8 Emma Bello SPE HIS CC lock do_not_disturb_alt 4" at bounding box center [314, 208] width 177 height 38
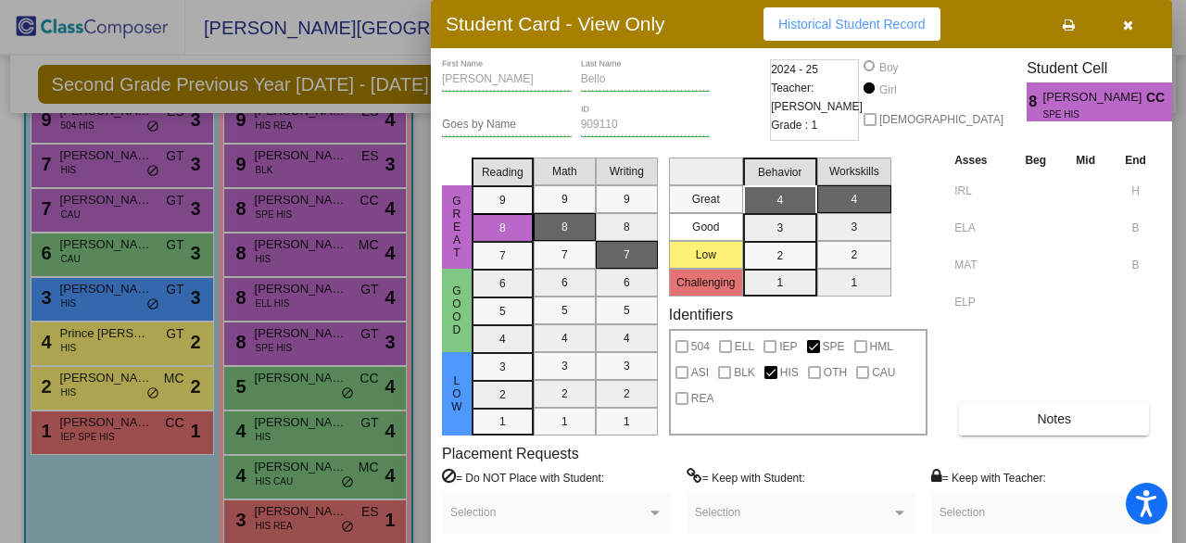
click at [307, 171] on div at bounding box center [593, 271] width 1186 height 543
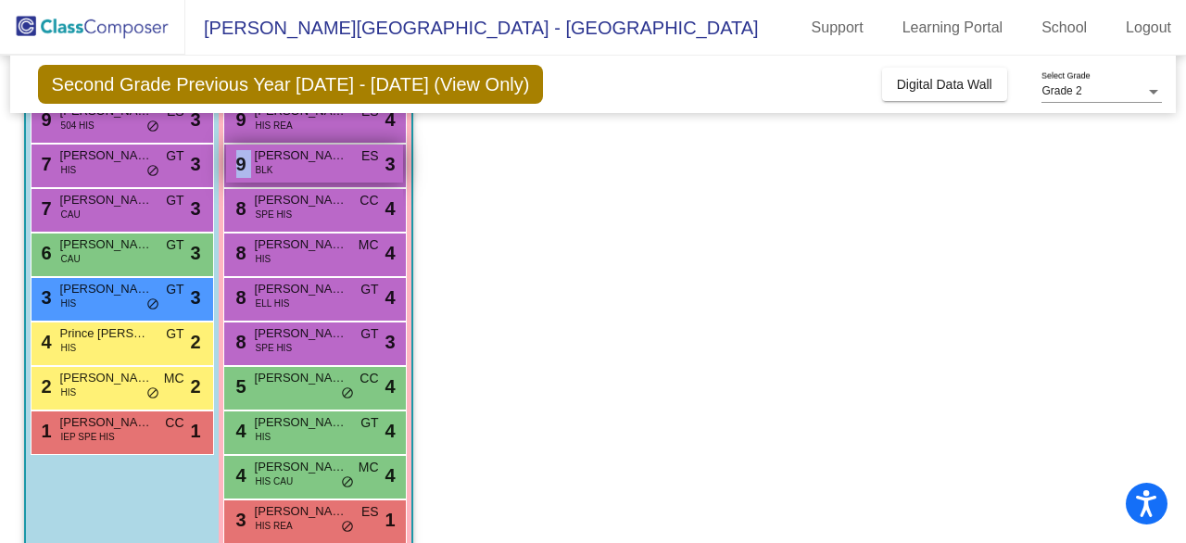
click at [307, 171] on div "9 Ariah Muldrow BLK ES lock do_not_disturb_alt 3" at bounding box center [314, 164] width 177 height 38
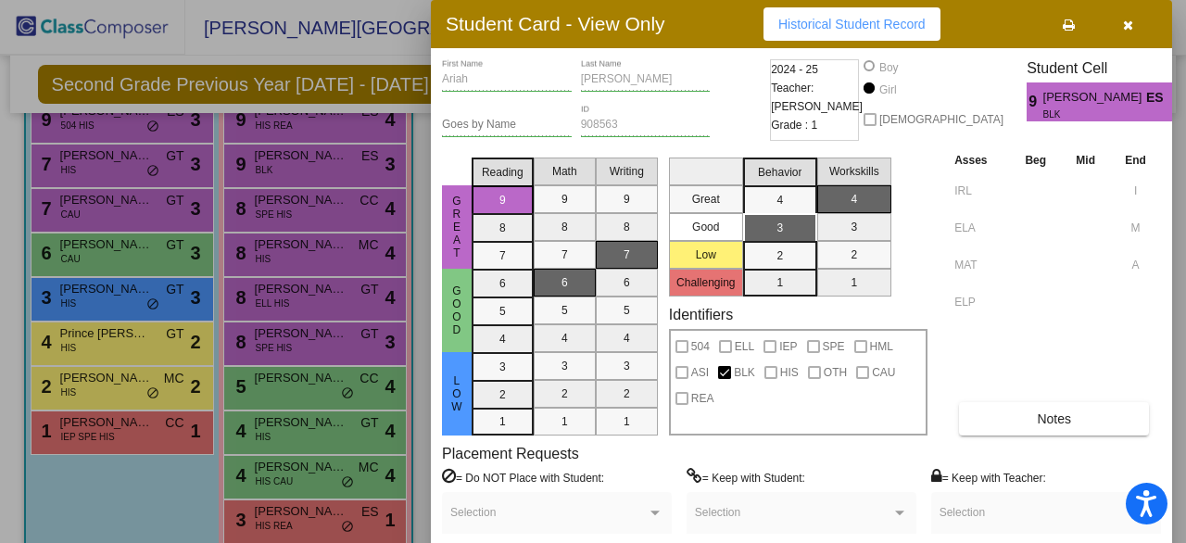
click at [275, 132] on div at bounding box center [593, 271] width 1186 height 543
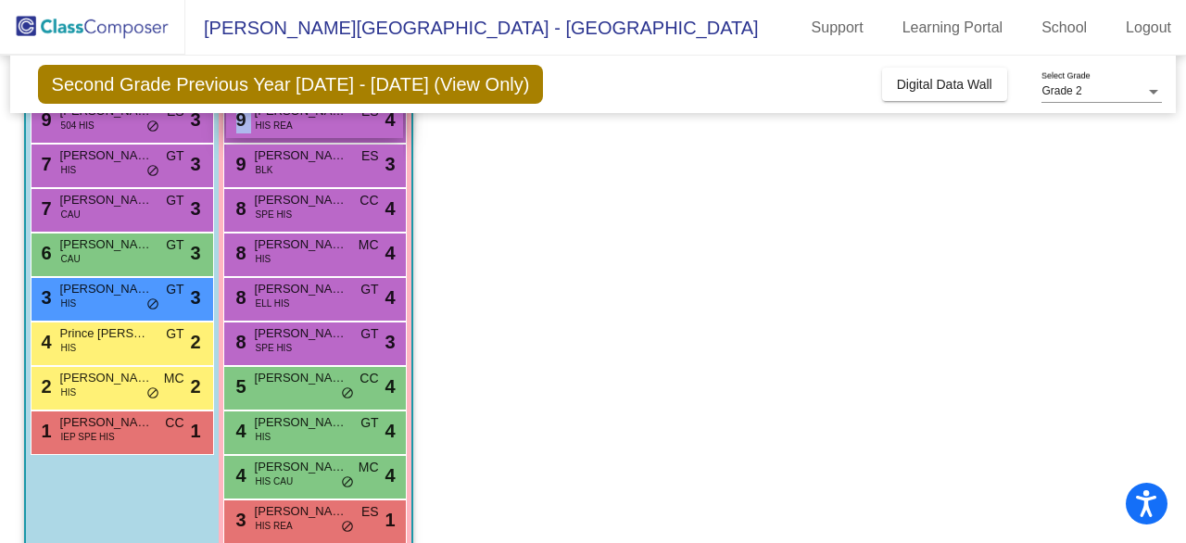
click at [275, 132] on div "9 Paola Ramirez HIS REA ES lock do_not_disturb_alt 4" at bounding box center [314, 119] width 177 height 38
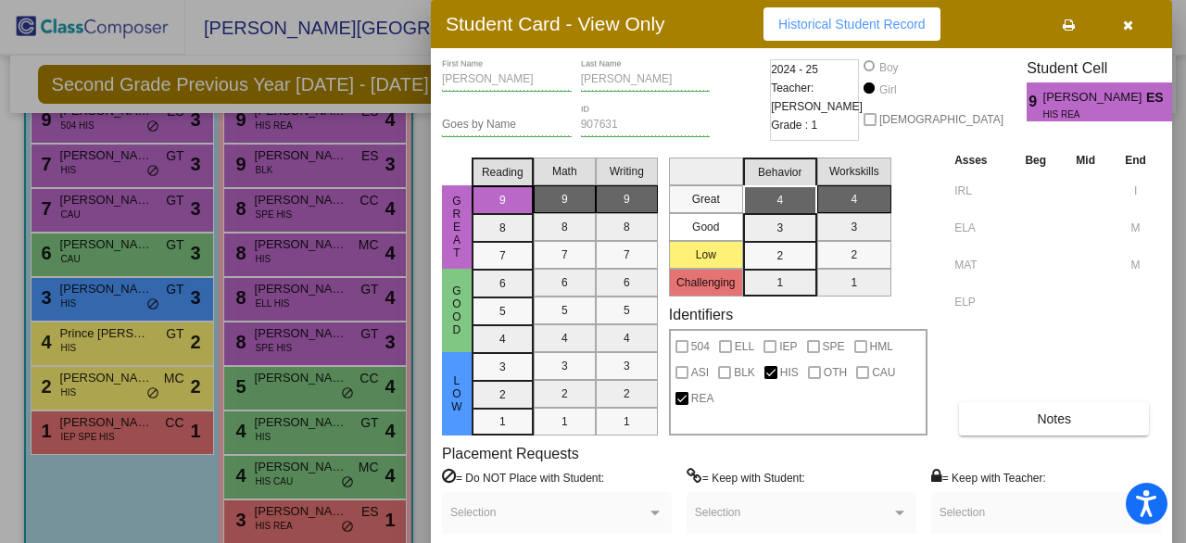
click at [145, 471] on div at bounding box center [593, 271] width 1186 height 543
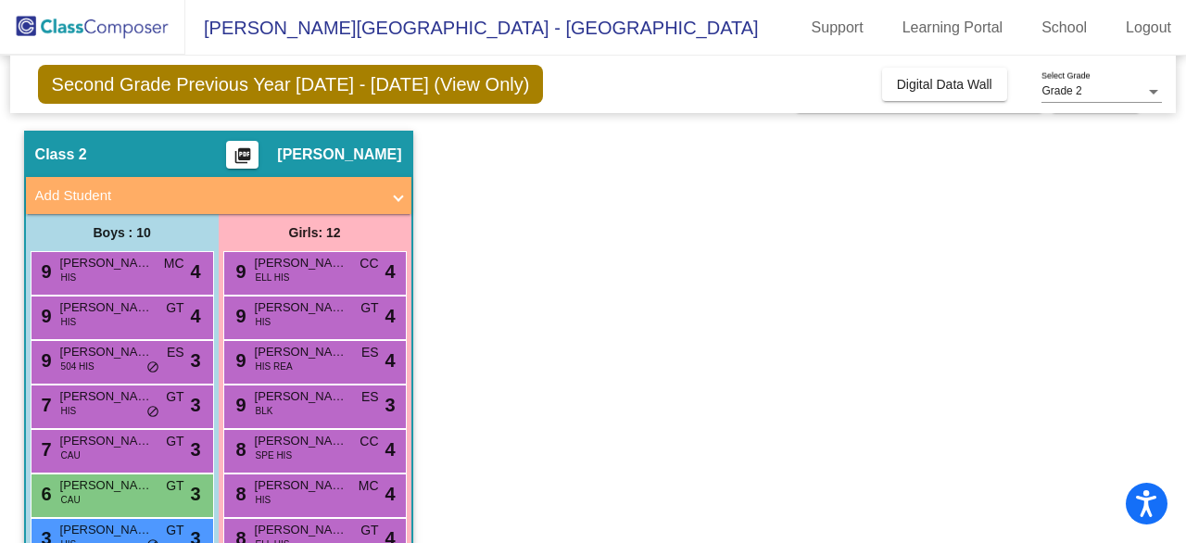
scroll to position [0, 0]
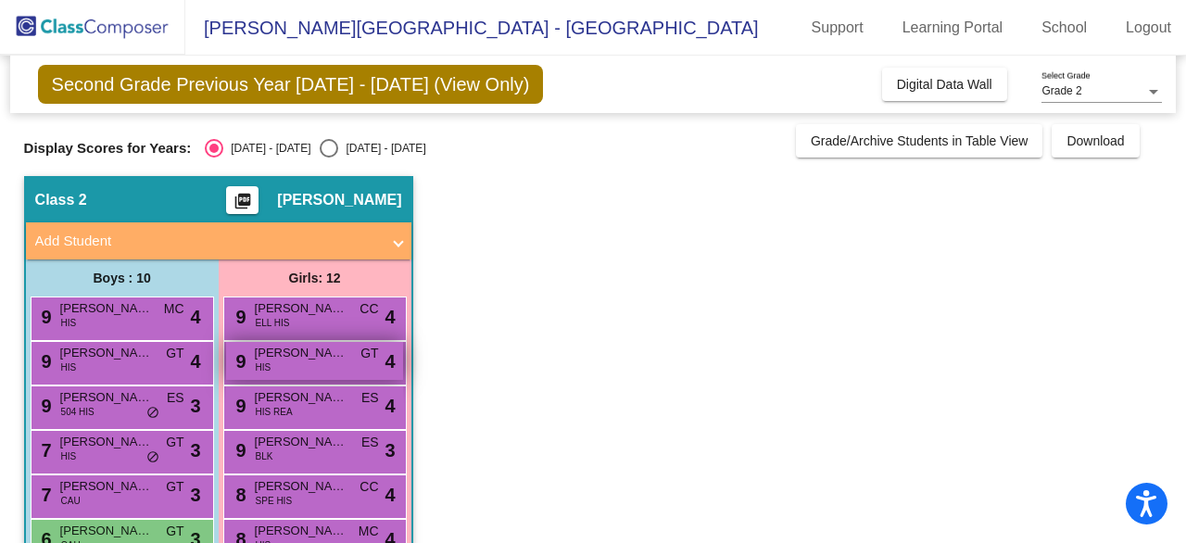
click at [305, 361] on span "Evelyn Perez" at bounding box center [301, 353] width 93 height 19
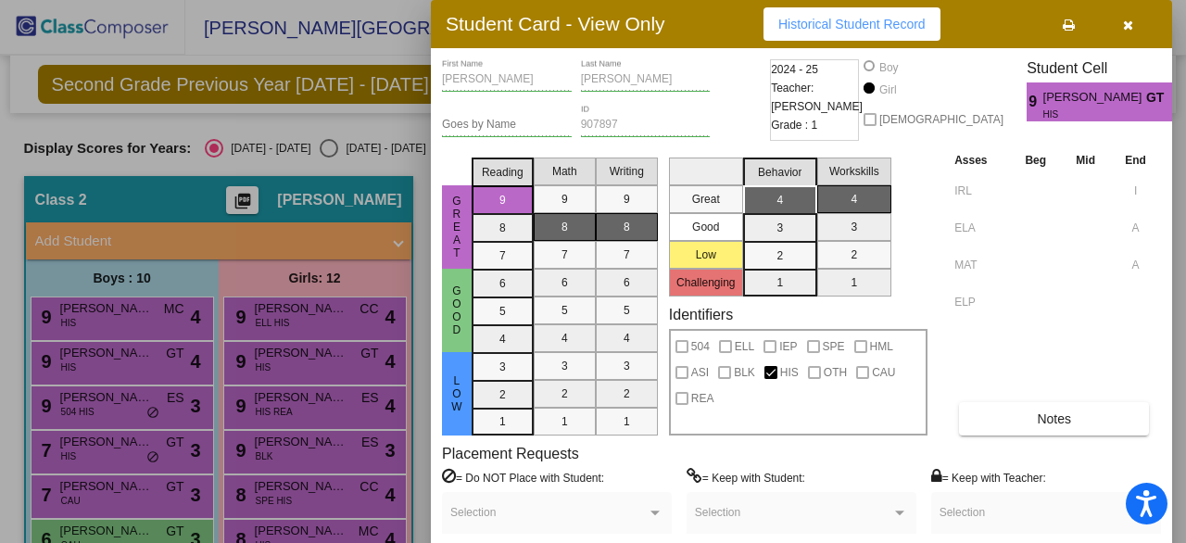
click at [302, 321] on div at bounding box center [593, 271] width 1186 height 543
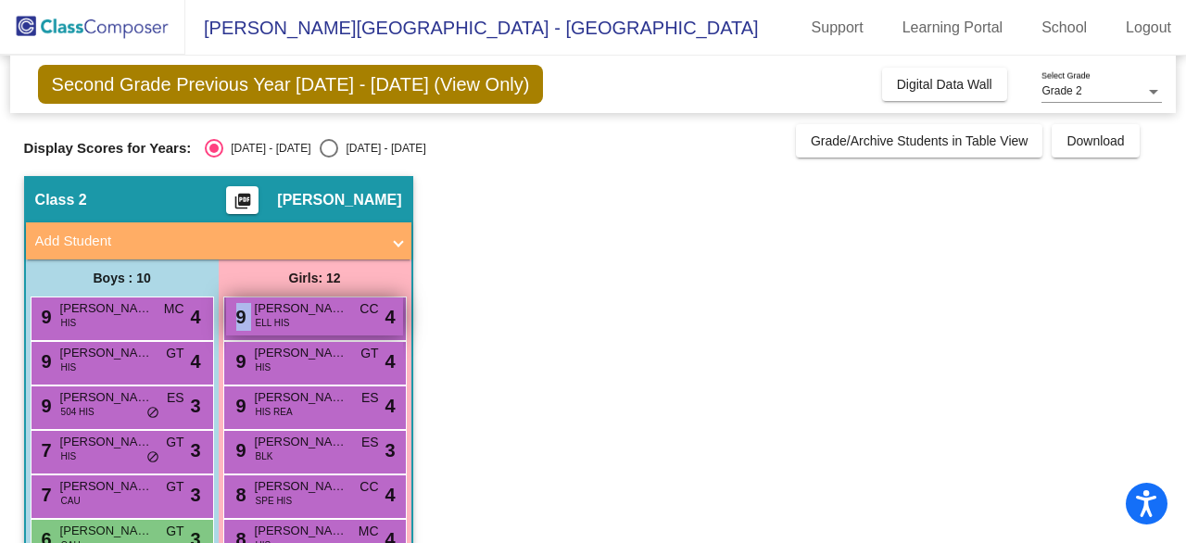
click at [302, 321] on div "9 Brenda Chavez ELL HIS CC lock do_not_disturb_alt 4" at bounding box center [314, 317] width 177 height 38
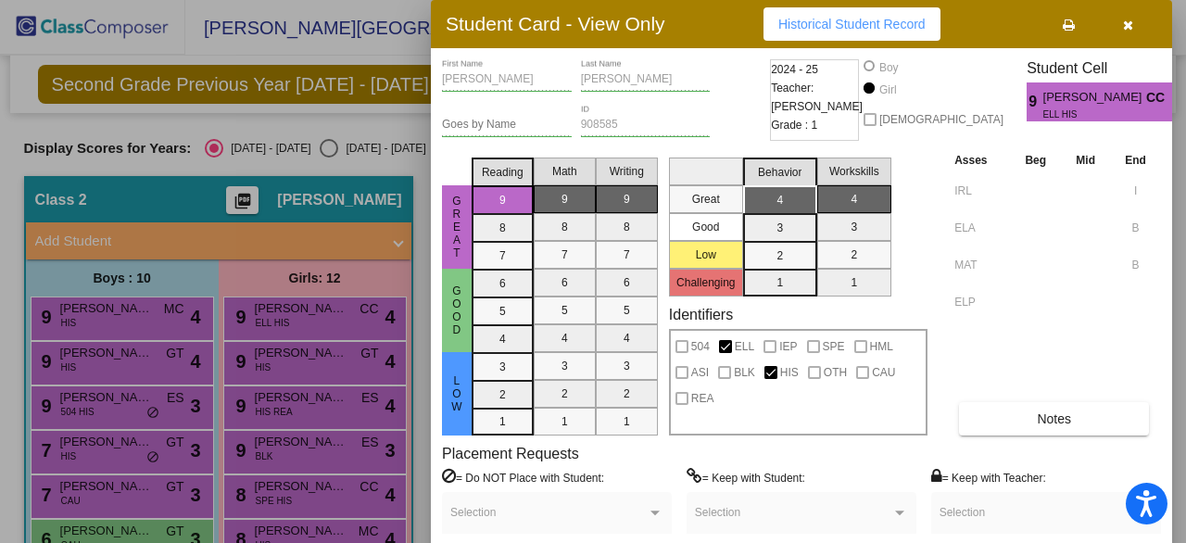
click at [389, 126] on div at bounding box center [593, 271] width 1186 height 543
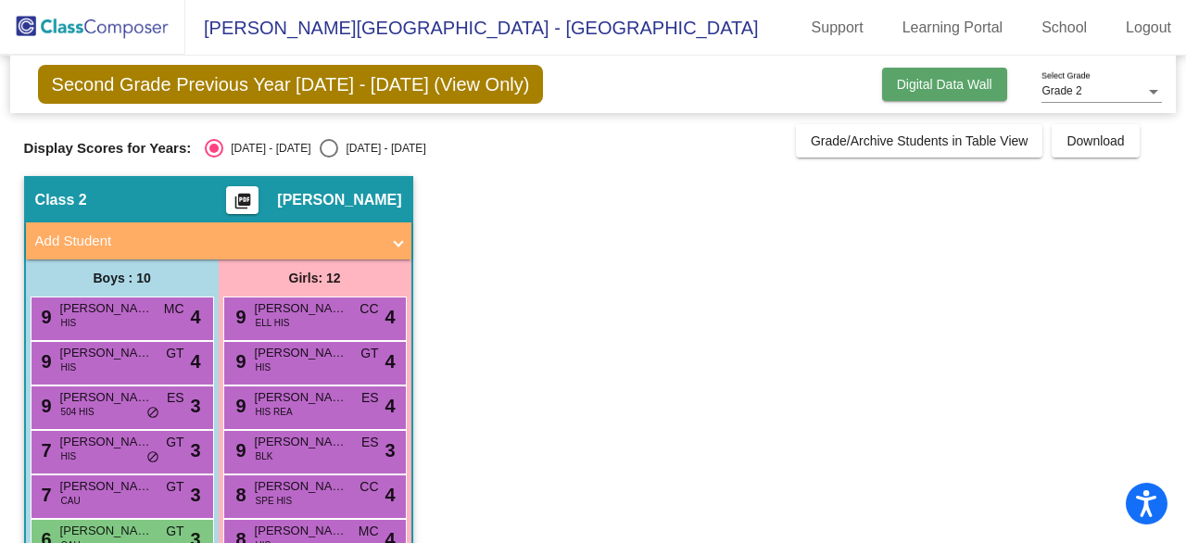
click at [929, 82] on span "Digital Data Wall" at bounding box center [944, 84] width 95 height 15
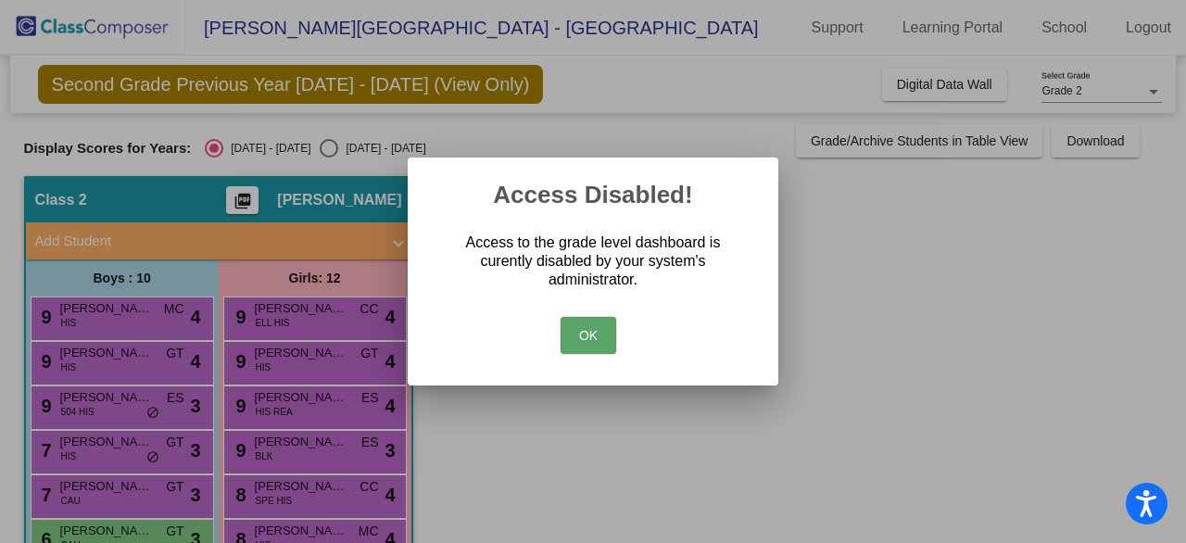
click at [613, 356] on div "OK" at bounding box center [593, 330] width 326 height 65
click at [608, 346] on button "OK" at bounding box center [589, 335] width 56 height 37
